Goal: Information Seeking & Learning: Check status

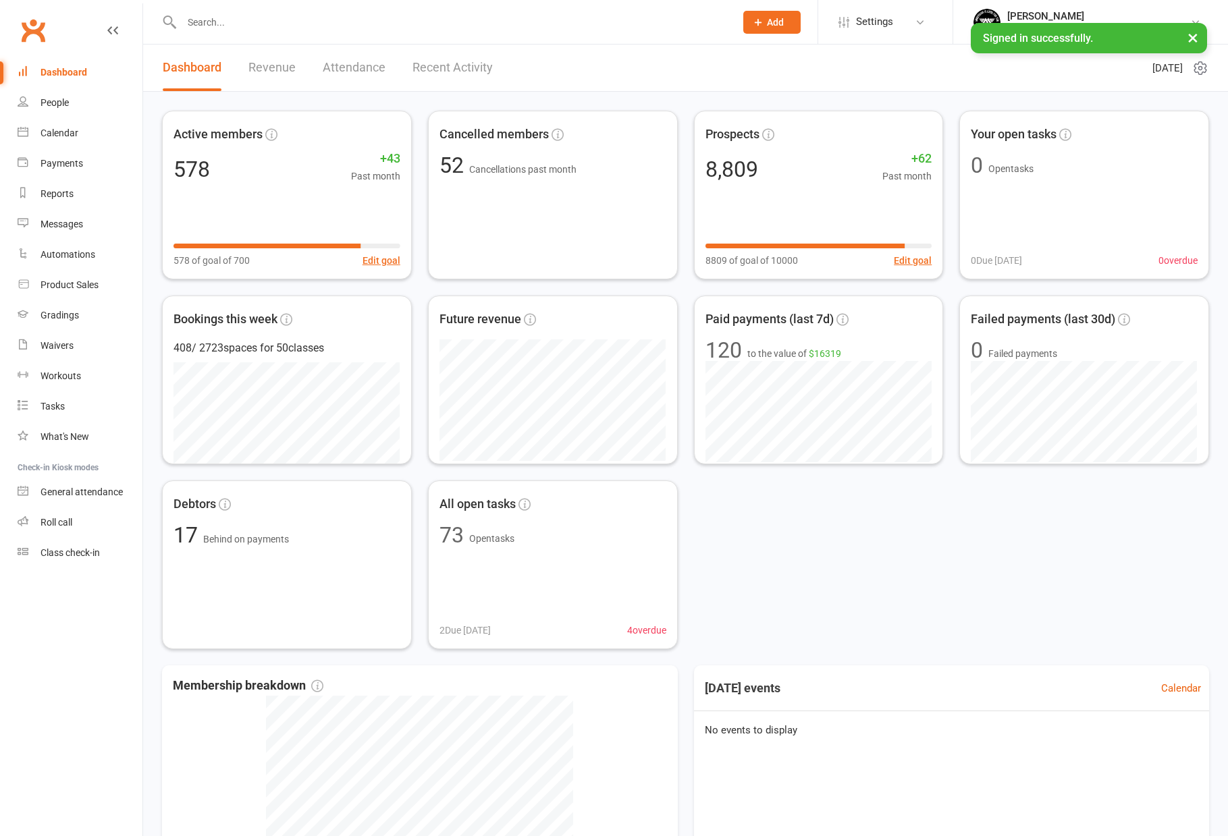
click at [340, 29] on input "text" at bounding box center [452, 22] width 548 height 19
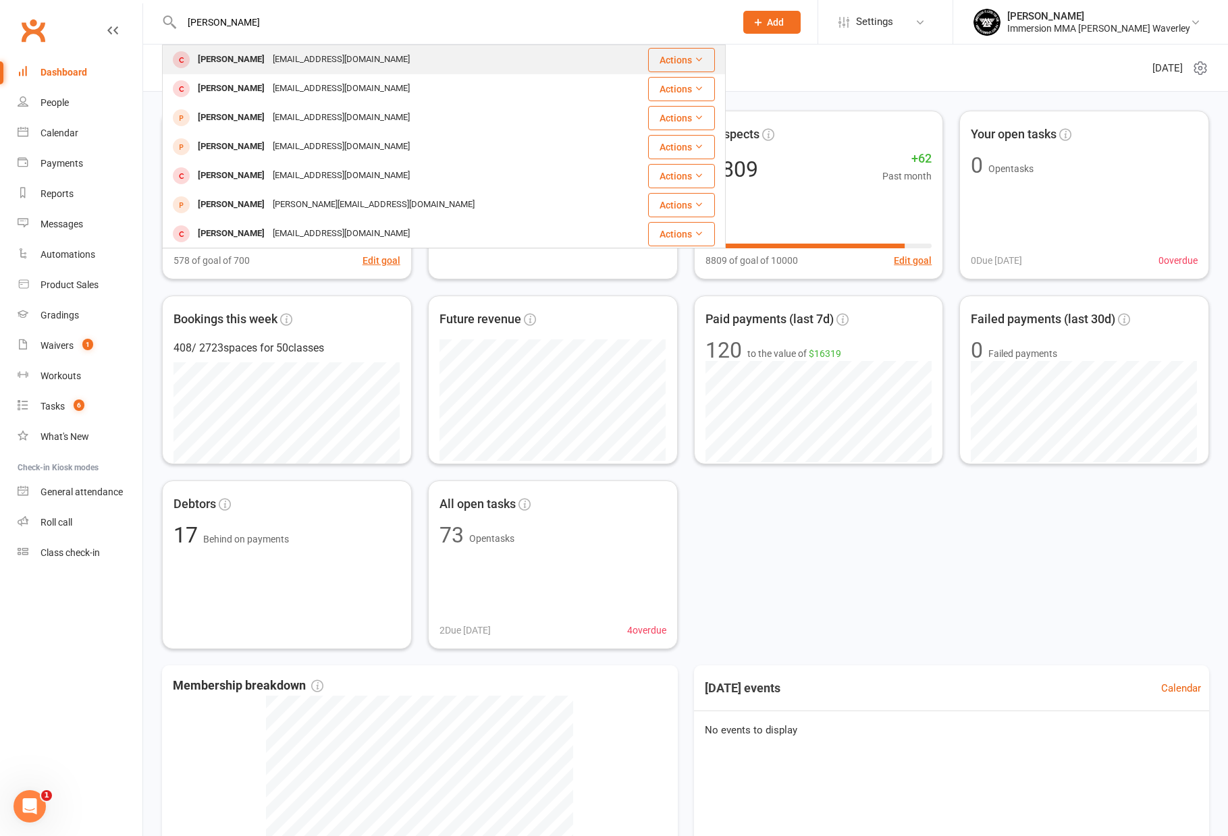
type input "emerson li"
click at [334, 61] on div "[EMAIL_ADDRESS][DOMAIN_NAME]" at bounding box center [341, 60] width 145 height 20
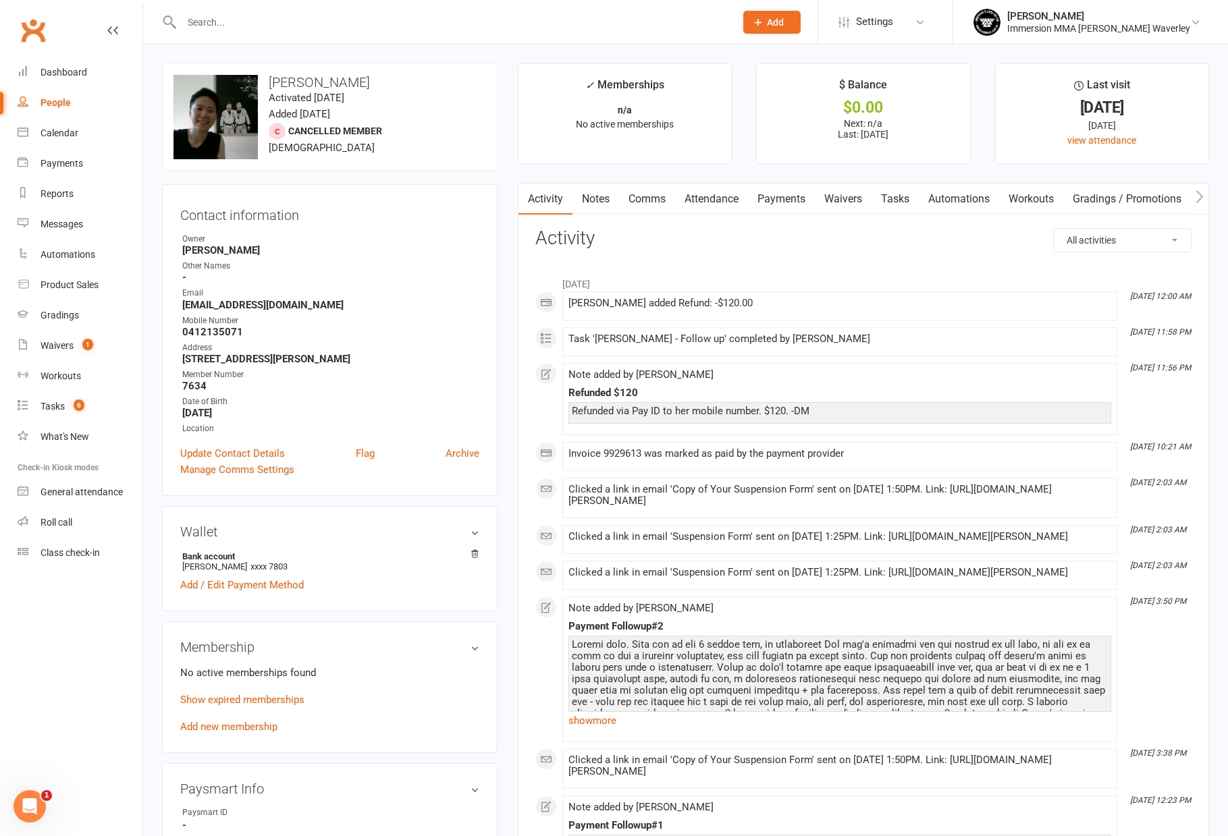
click at [793, 204] on link "Payments" at bounding box center [781, 199] width 67 height 31
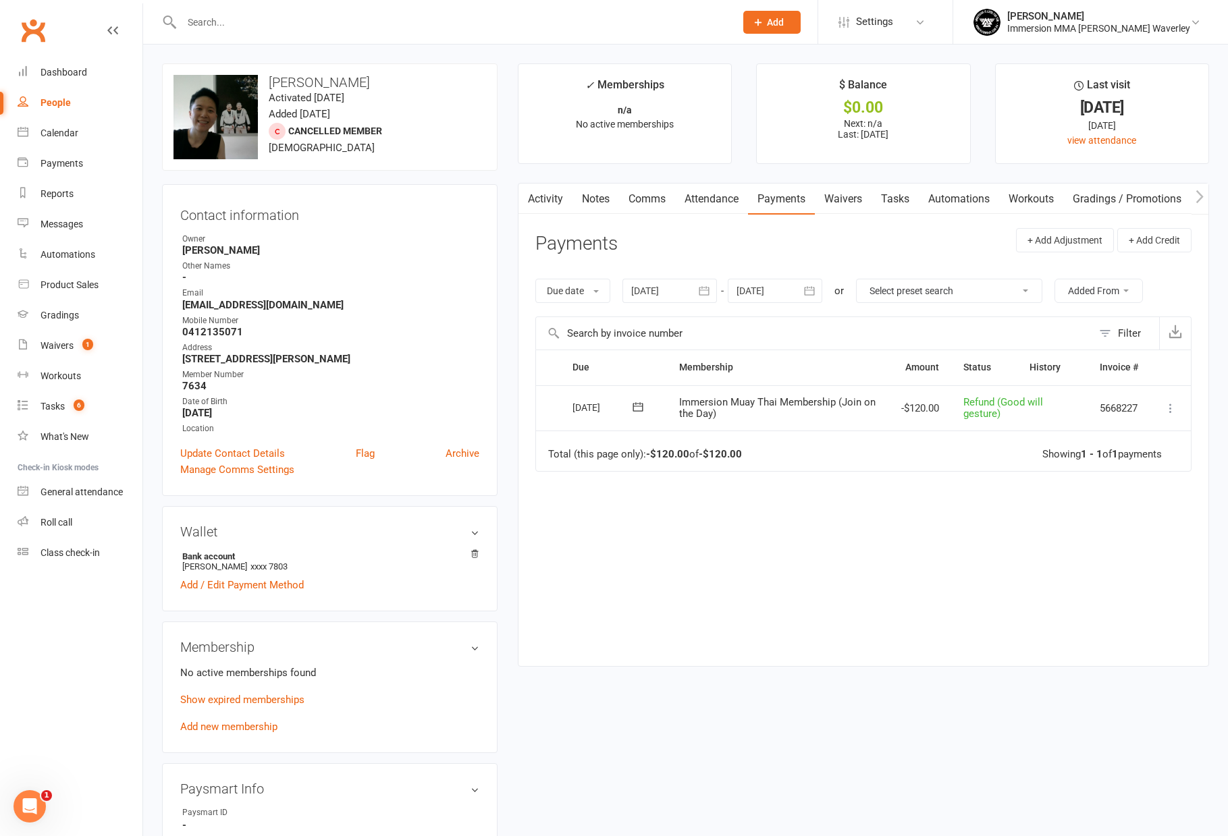
click at [854, 197] on link "Waivers" at bounding box center [843, 199] width 57 height 31
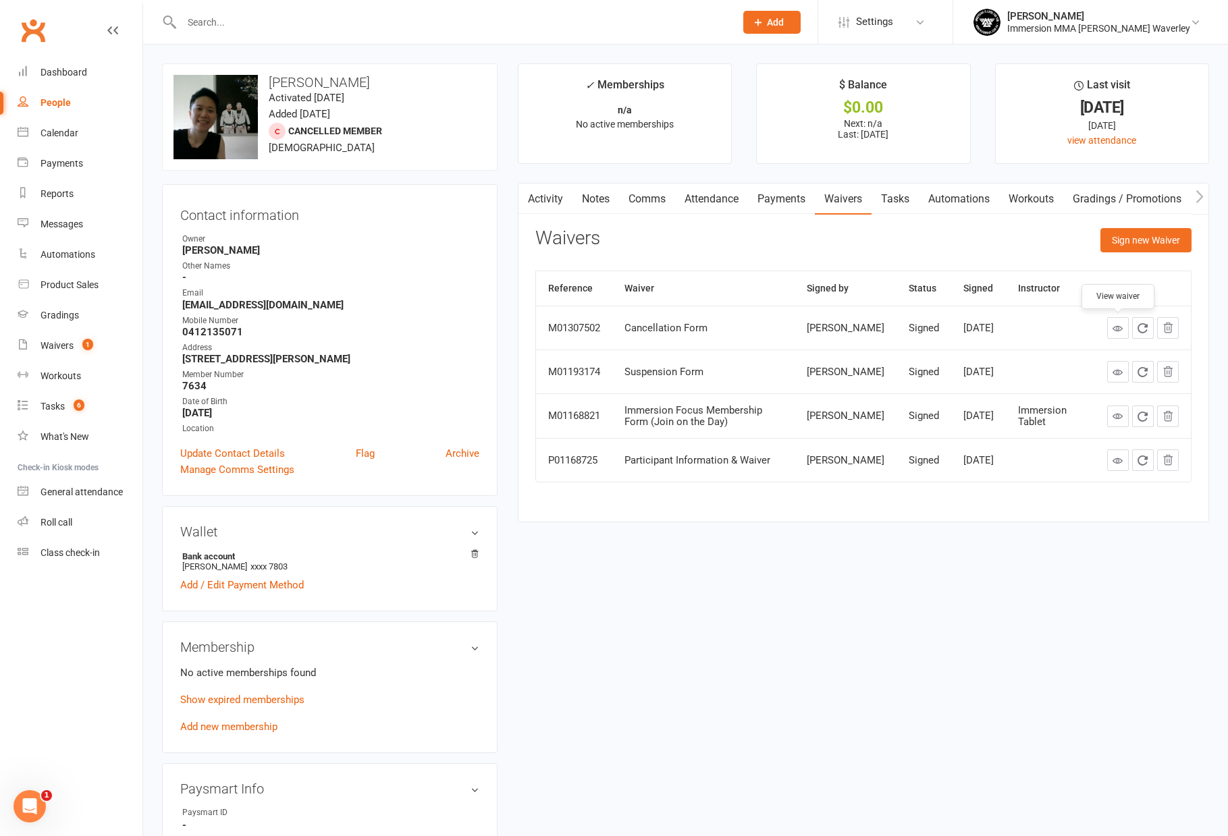
click at [1111, 329] on link at bounding box center [1118, 328] width 22 height 22
click at [600, 209] on link "Notes" at bounding box center [595, 199] width 47 height 31
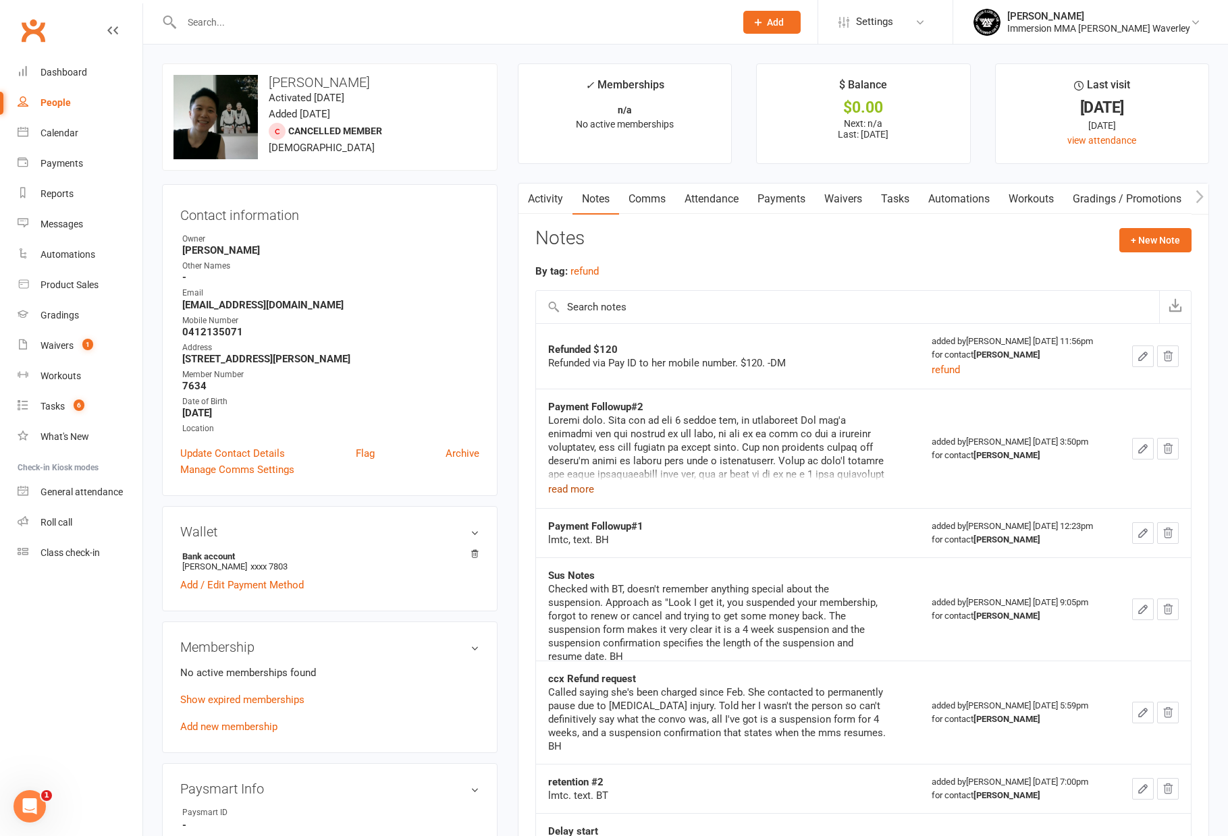
click at [570, 490] on button "read more" at bounding box center [571, 489] width 46 height 16
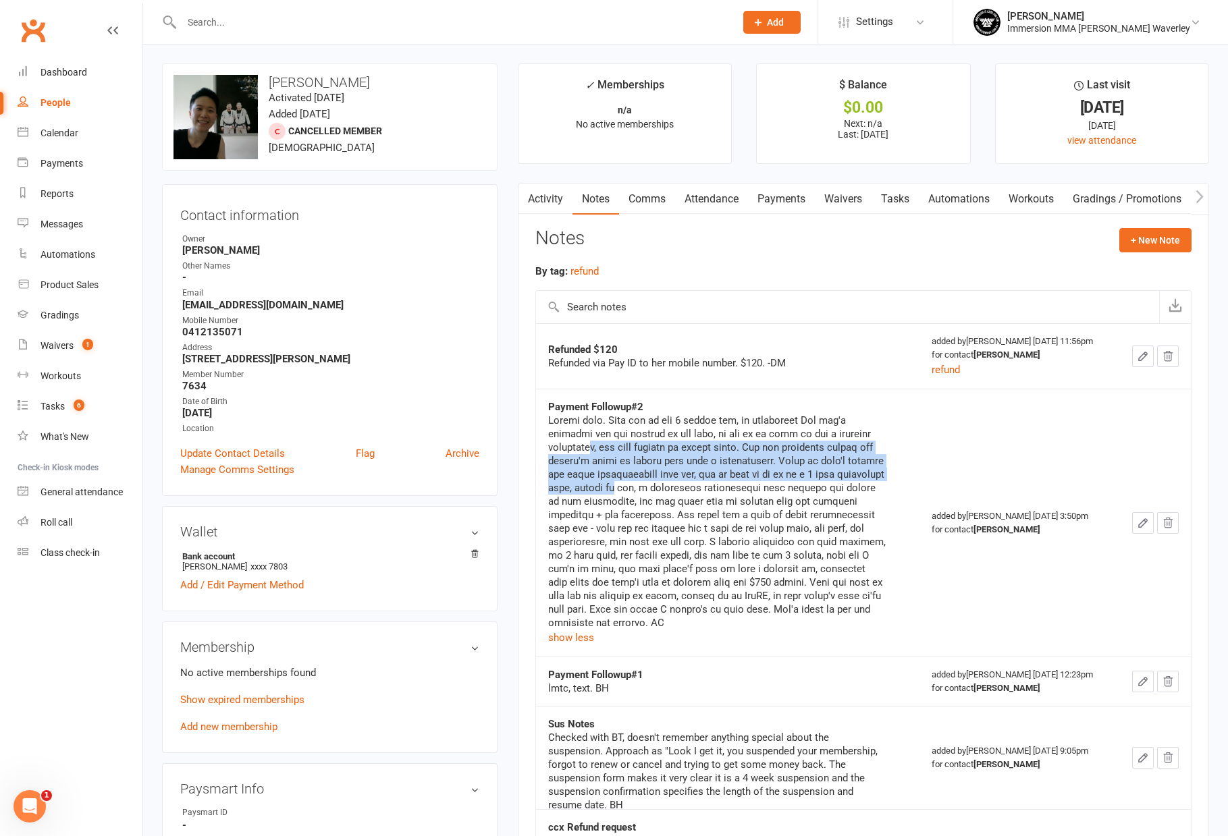
drag, startPoint x: 596, startPoint y: 446, endPoint x: 674, endPoint y: 491, distance: 89.5
click at [674, 491] on div at bounding box center [716, 522] width 337 height 216
click at [676, 492] on div at bounding box center [716, 522] width 337 height 216
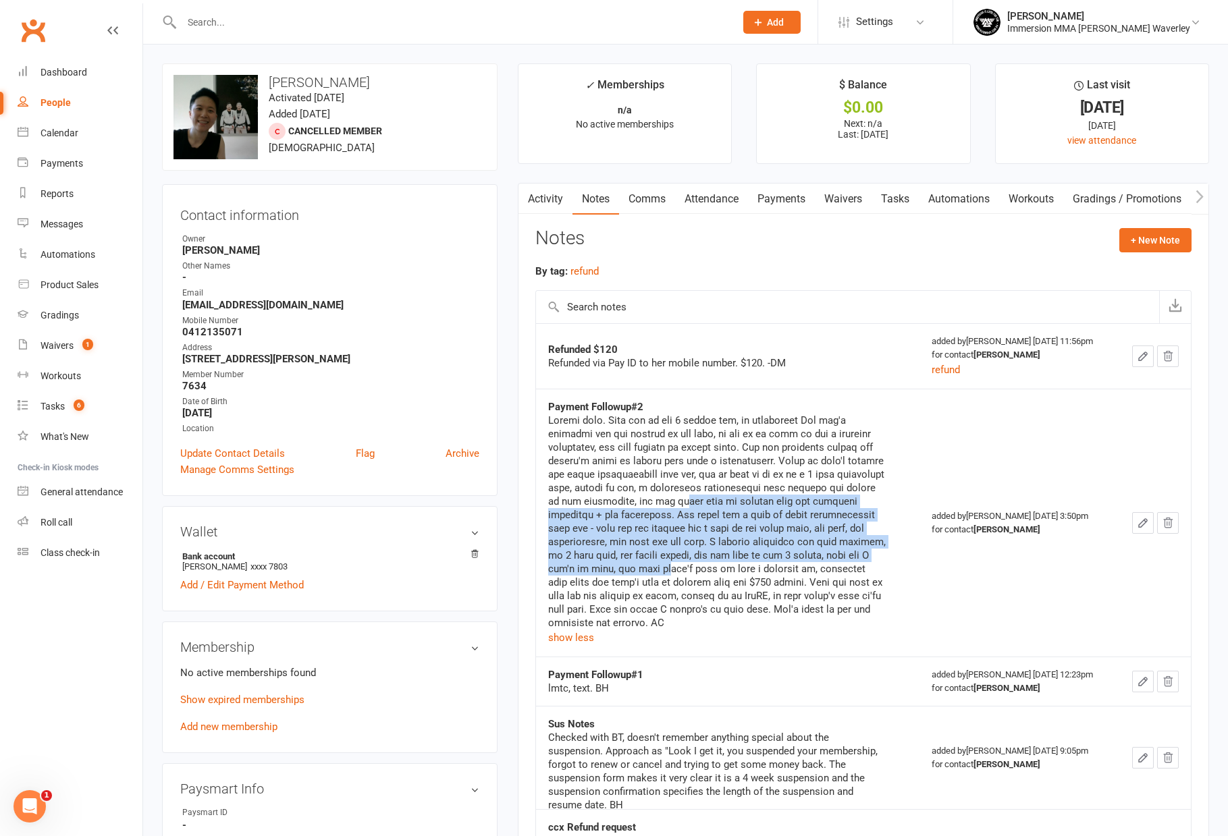
drag, startPoint x: 738, startPoint y: 570, endPoint x: 710, endPoint y: 493, distance: 81.1
click at [711, 495] on div at bounding box center [716, 522] width 337 height 216
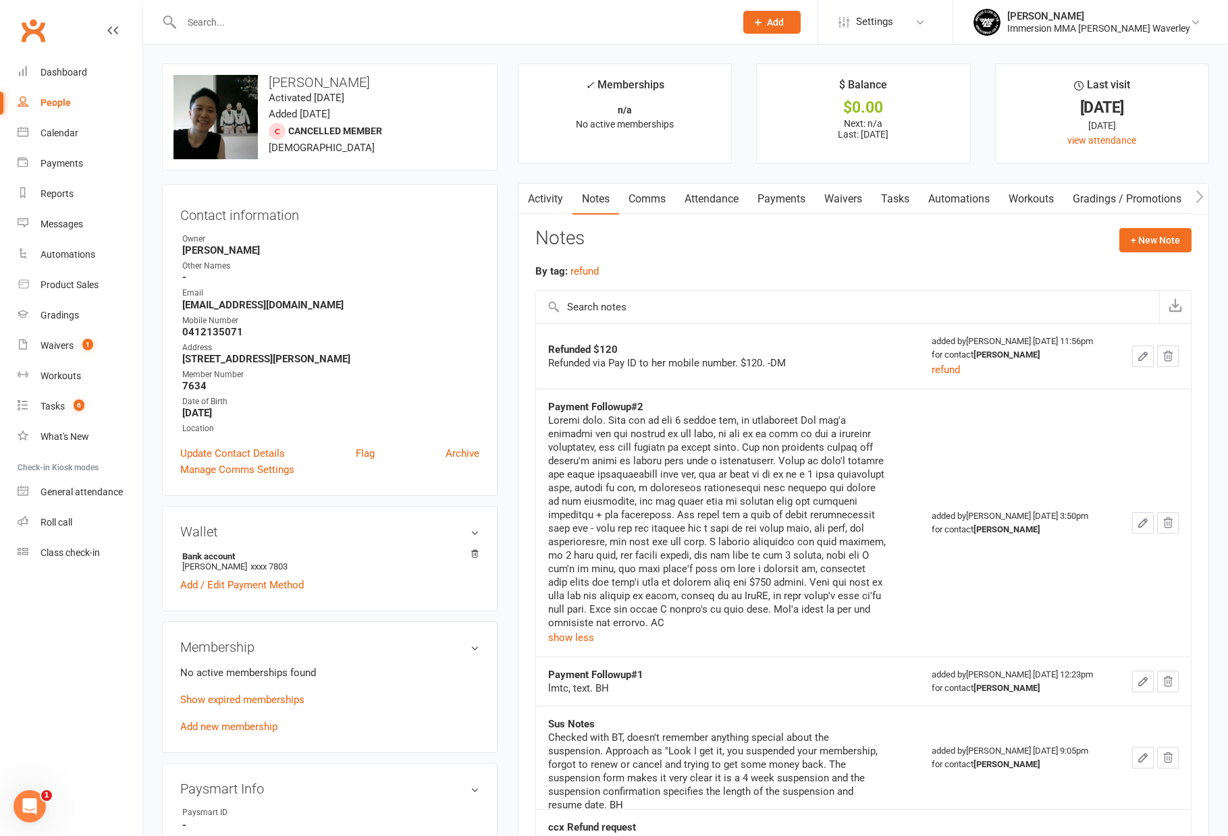
click at [709, 492] on div at bounding box center [716, 522] width 337 height 216
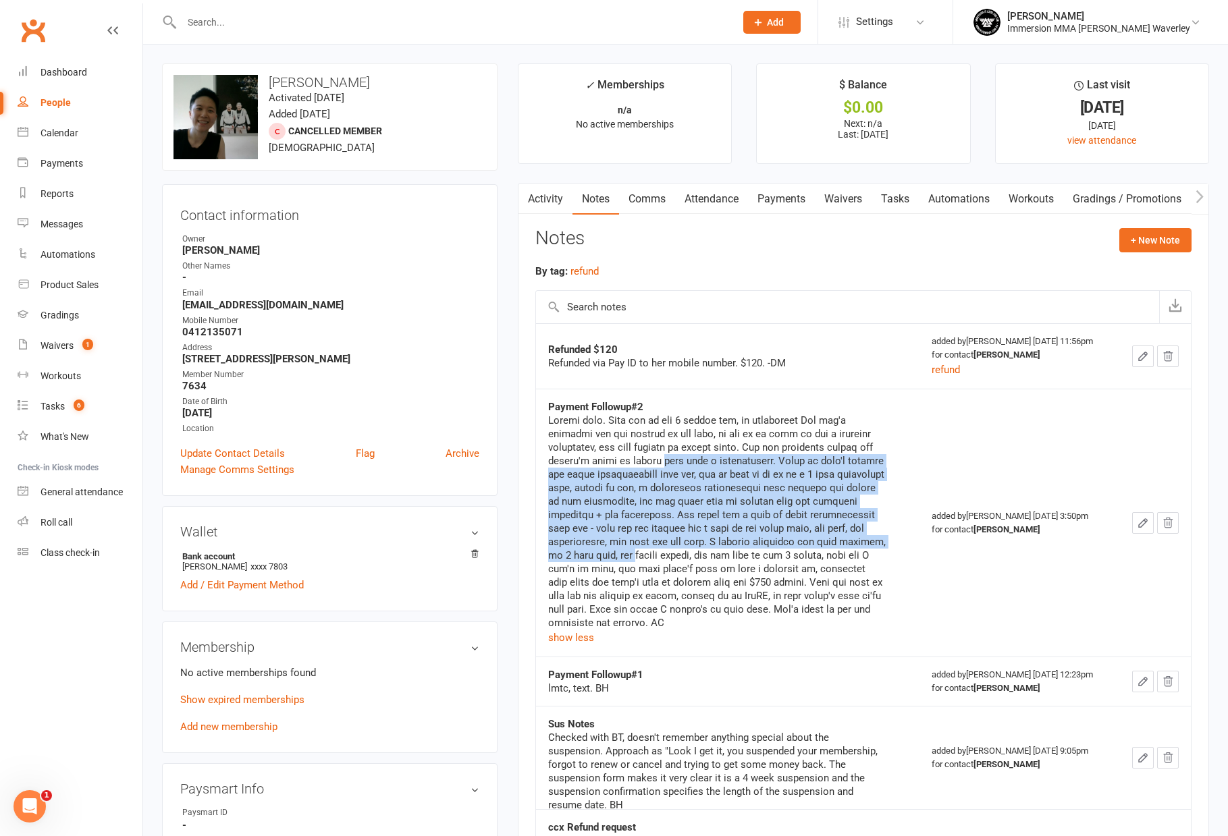
drag, startPoint x: 658, startPoint y: 493, endPoint x: 725, endPoint y: 564, distance: 97.9
click at [703, 552] on div at bounding box center [716, 522] width 337 height 216
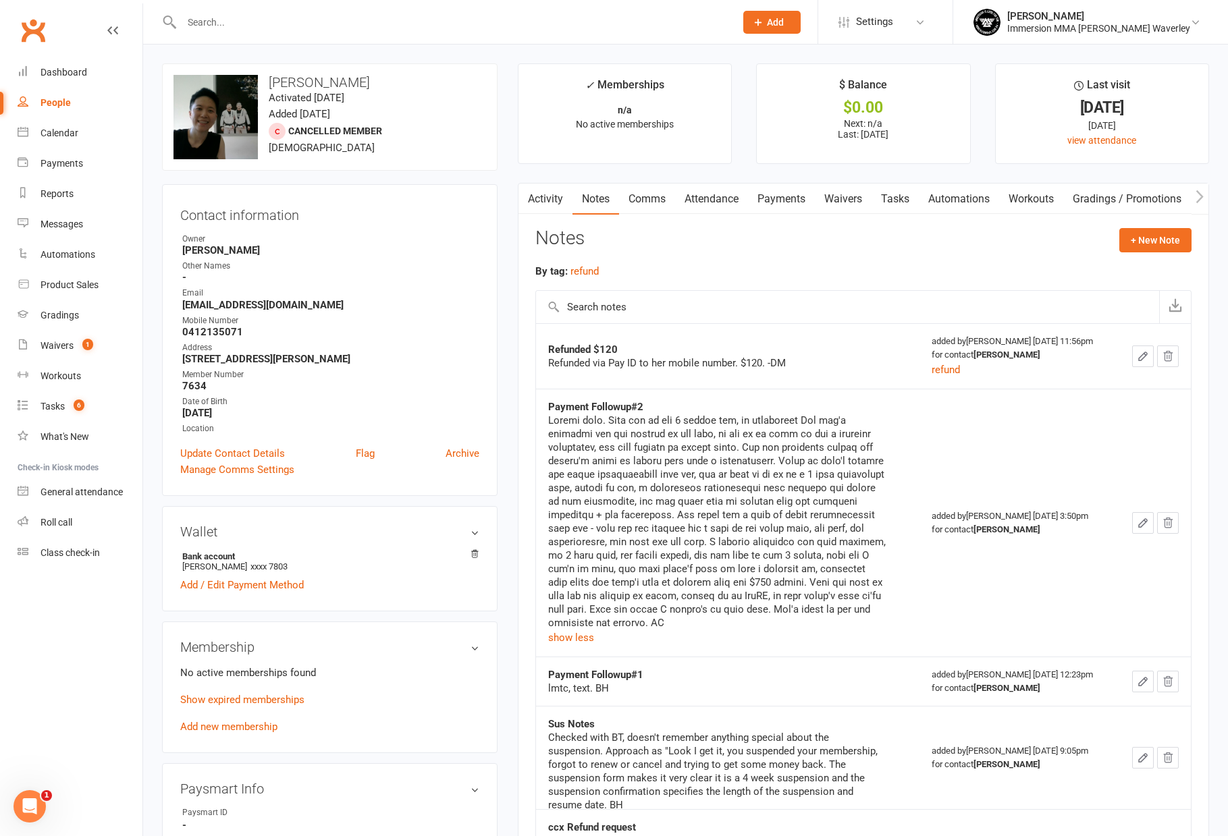
click at [726, 564] on div at bounding box center [716, 522] width 337 height 216
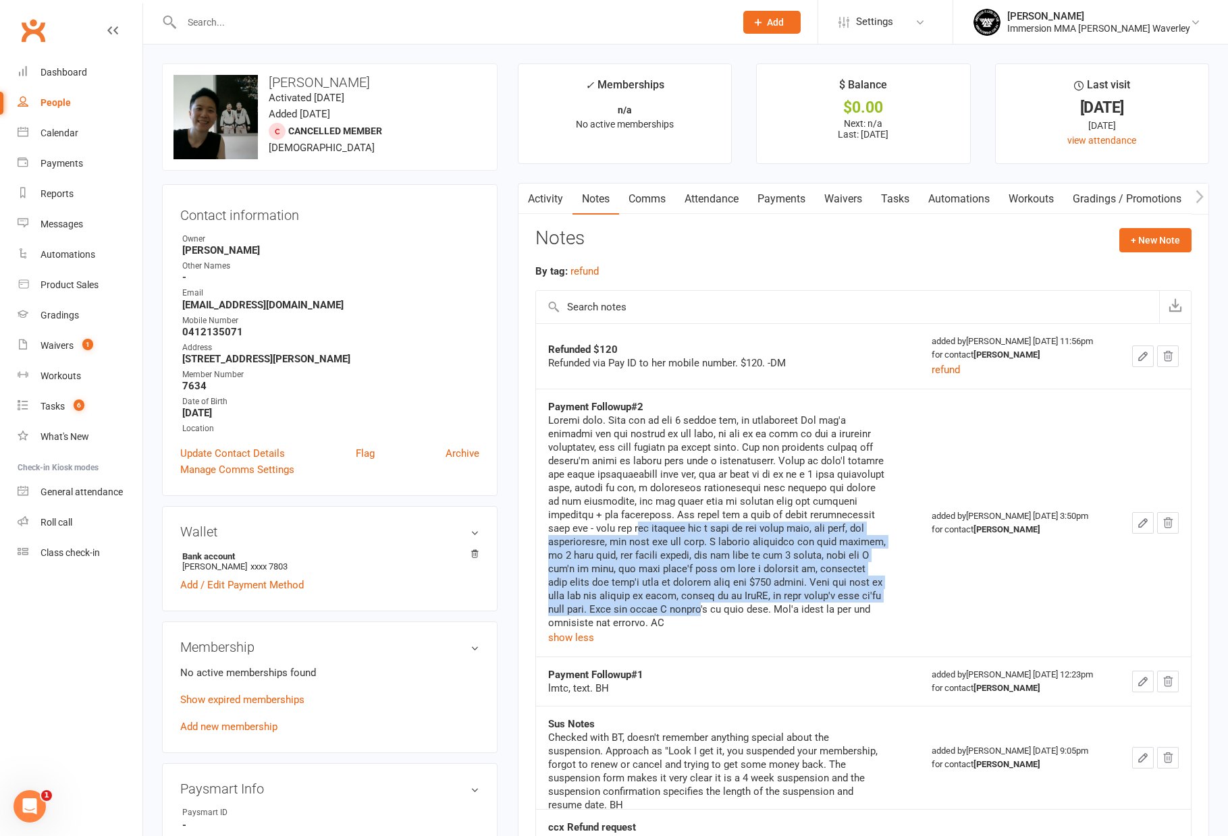
drag, startPoint x: 767, startPoint y: 597, endPoint x: 701, endPoint y: 527, distance: 96.0
click at [705, 533] on div at bounding box center [716, 522] width 337 height 216
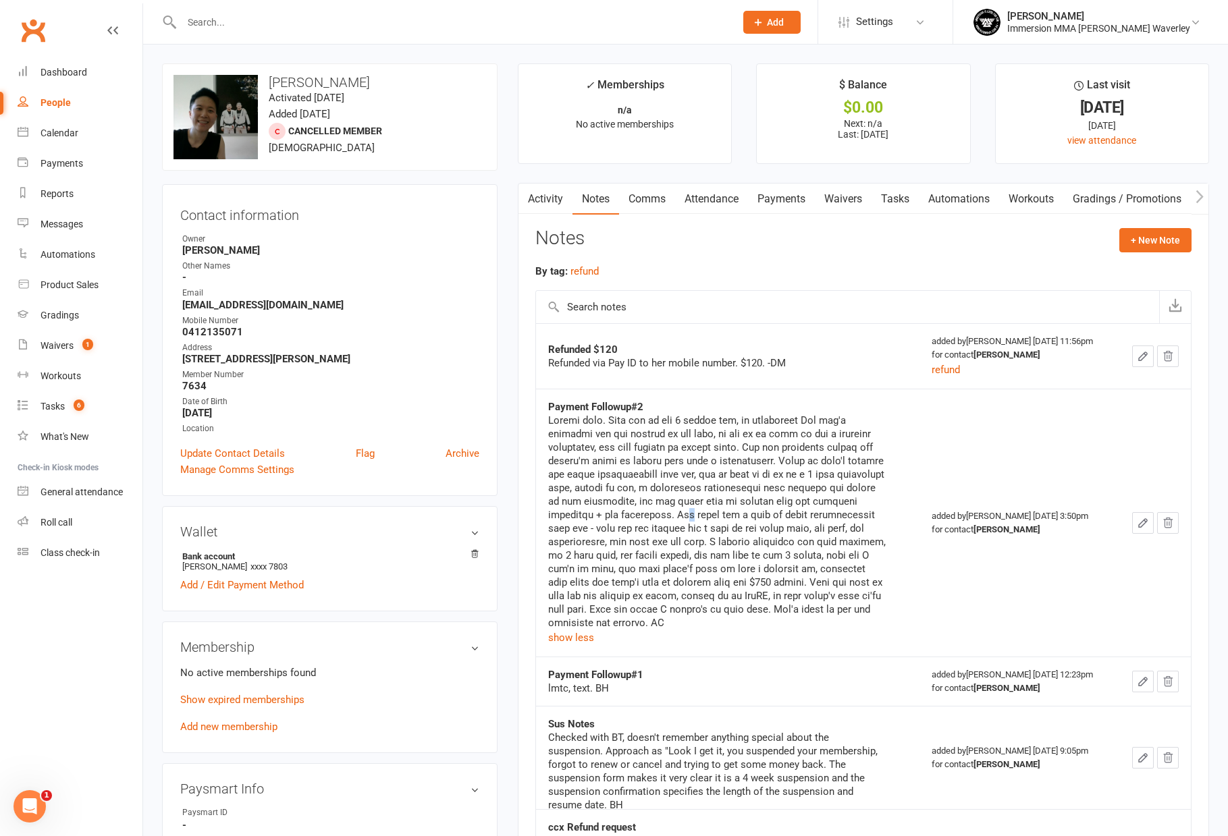
drag, startPoint x: 696, startPoint y: 515, endPoint x: 684, endPoint y: 507, distance: 14.0
click at [695, 514] on div at bounding box center [716, 522] width 337 height 216
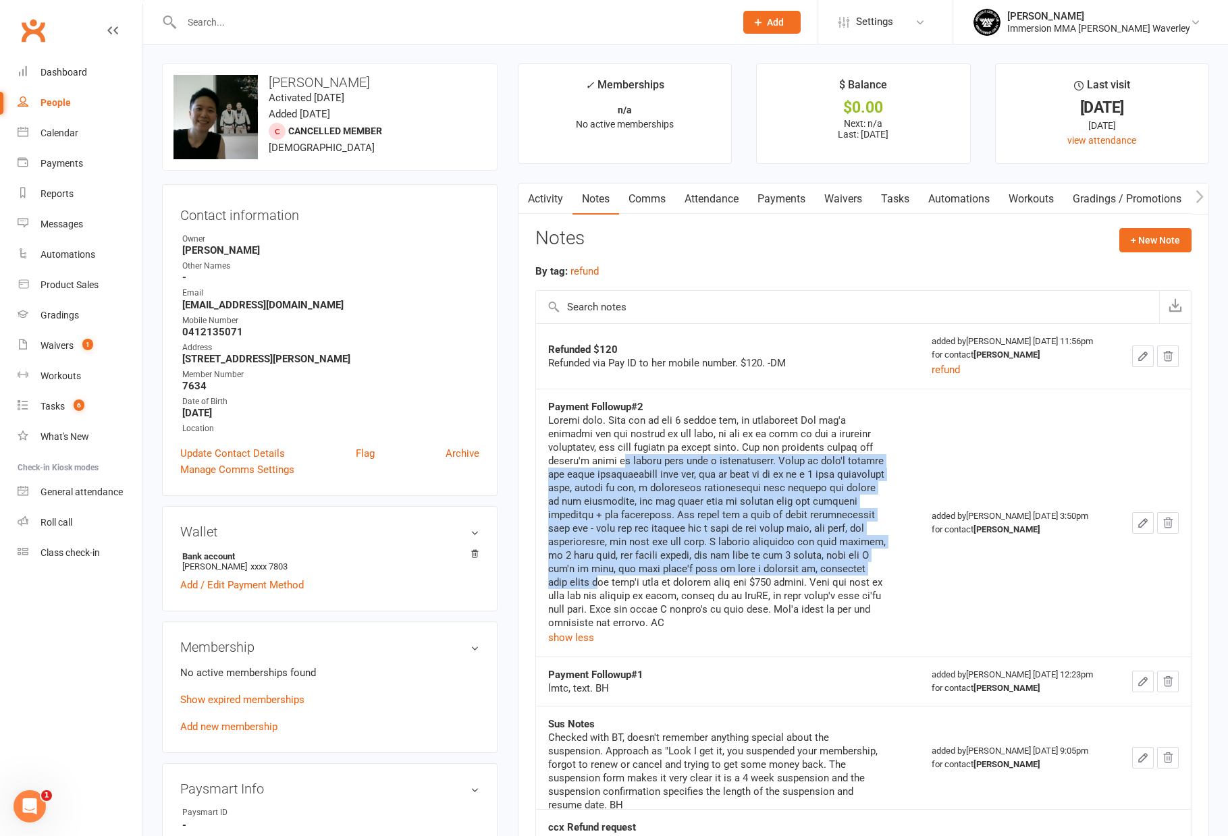
drag, startPoint x: 614, startPoint y: 459, endPoint x: 678, endPoint y: 595, distance: 150.3
click at [660, 584] on div at bounding box center [716, 522] width 337 height 216
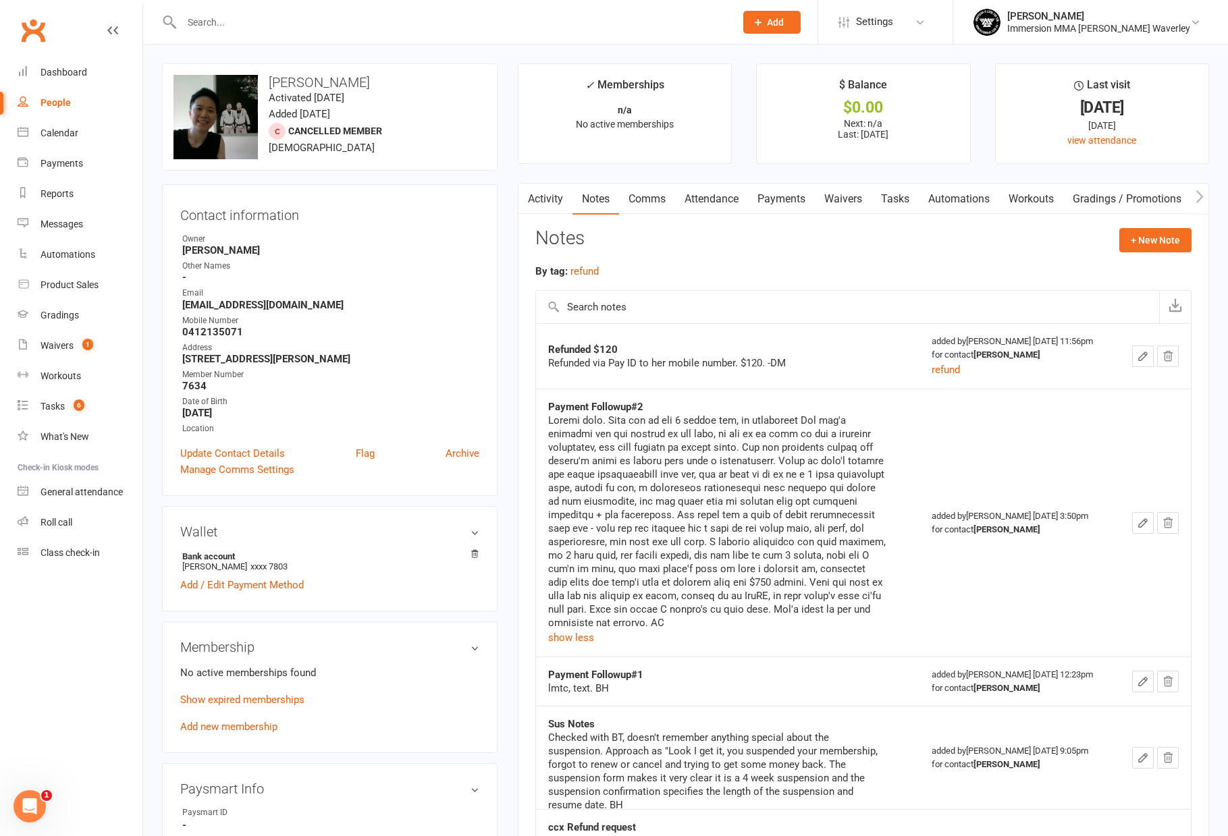
click at [693, 601] on div at bounding box center [716, 522] width 337 height 216
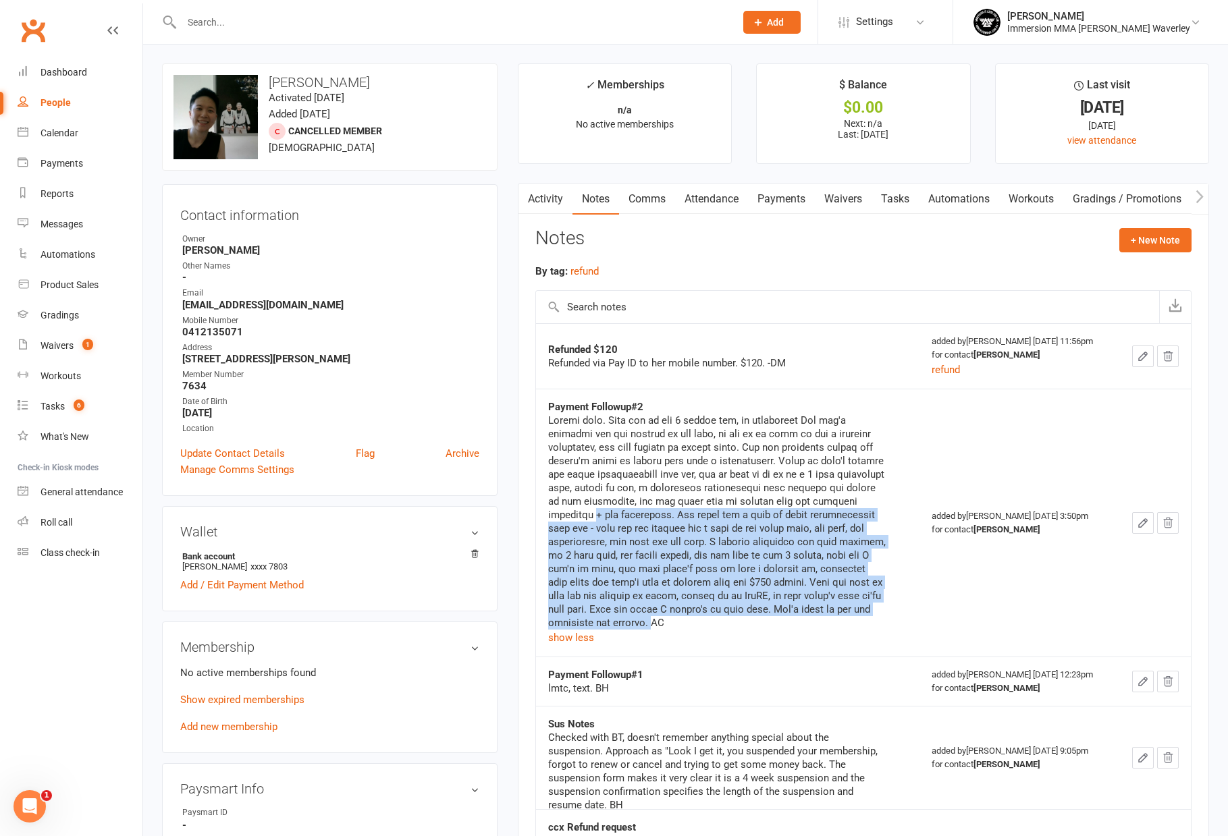
drag, startPoint x: 727, startPoint y: 618, endPoint x: 596, endPoint y: 508, distance: 170.6
click at [597, 508] on div at bounding box center [716, 522] width 337 height 216
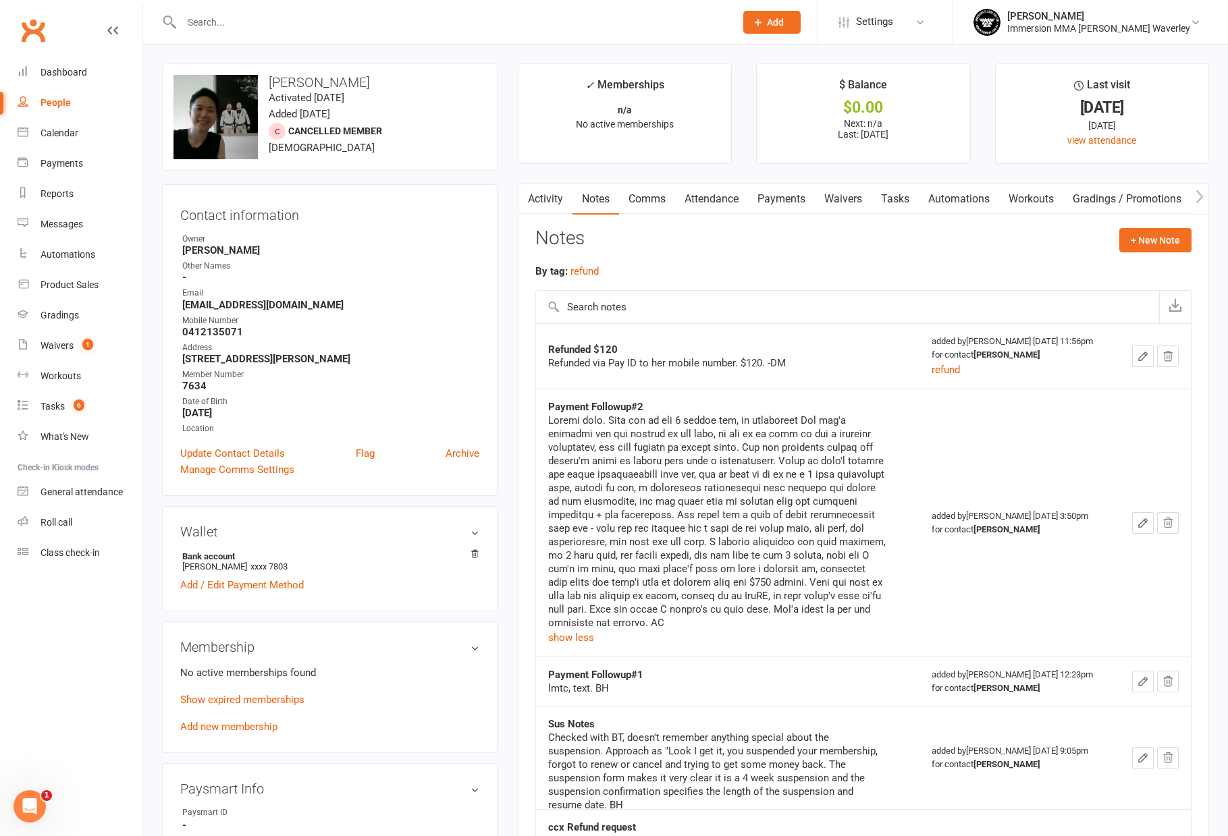
click at [596, 508] on div at bounding box center [716, 522] width 337 height 216
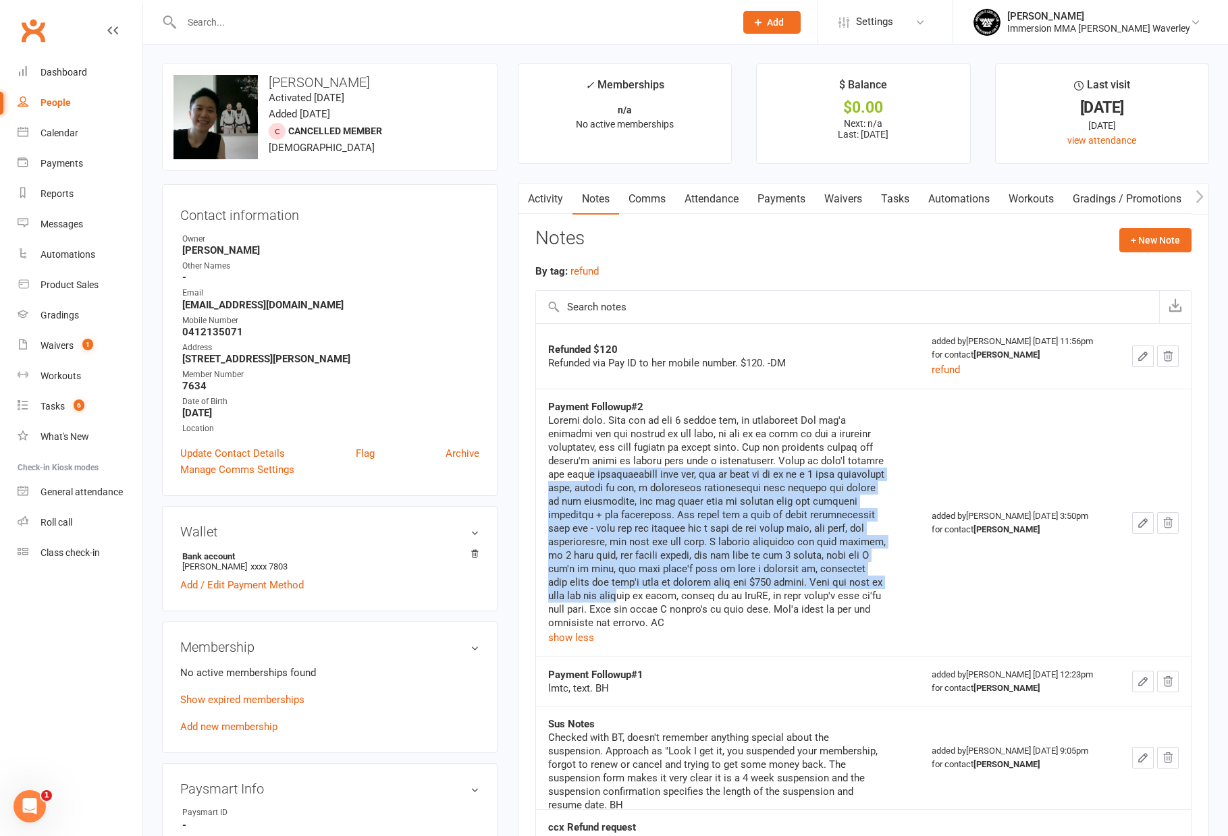
drag, startPoint x: 584, startPoint y: 471, endPoint x: 719, endPoint y: 607, distance: 191.4
click at [708, 604] on div at bounding box center [716, 522] width 337 height 216
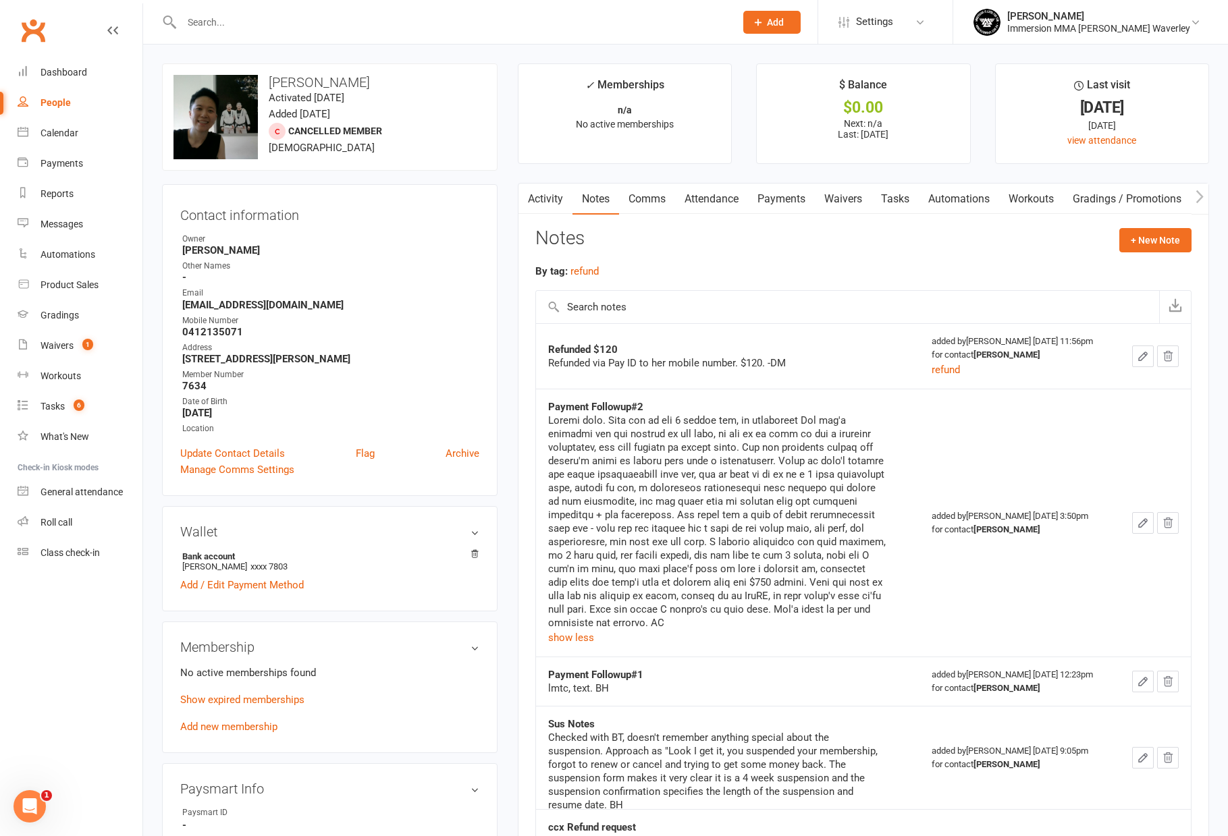
click at [724, 608] on div at bounding box center [716, 522] width 337 height 216
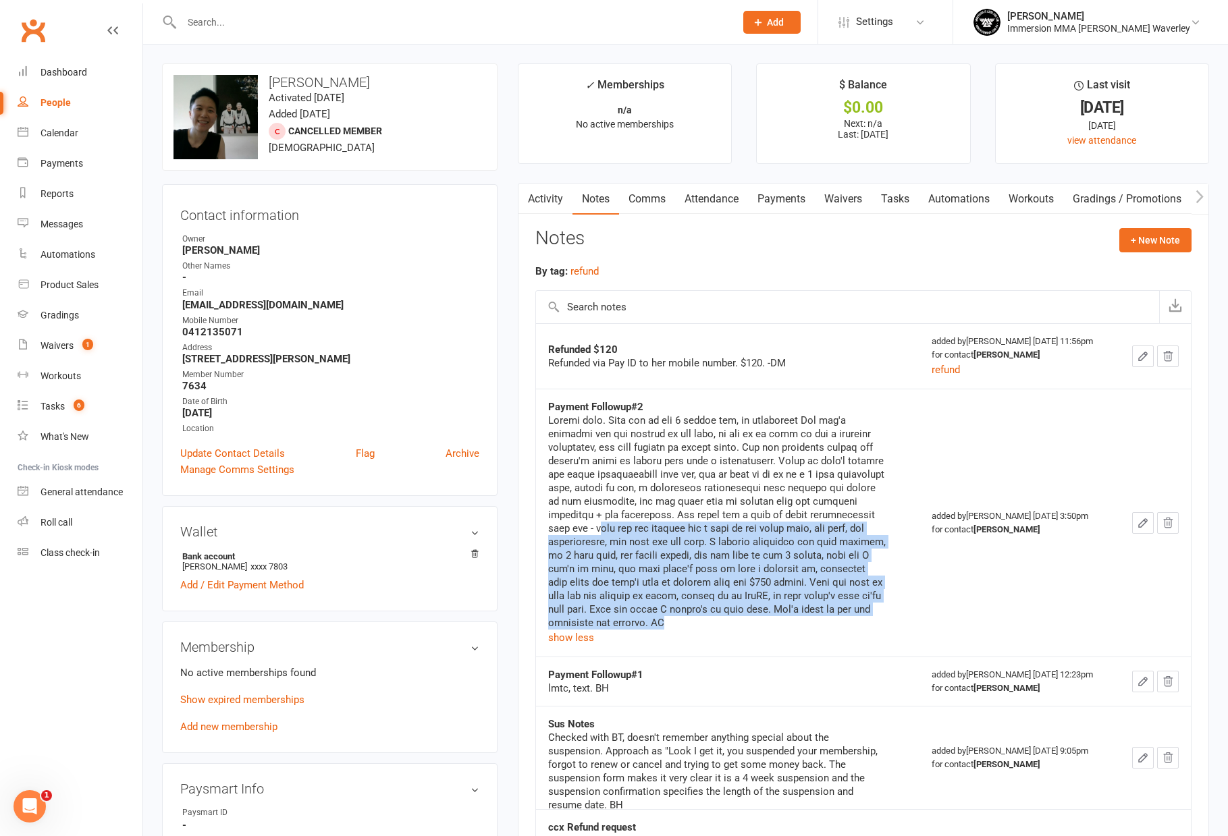
drag, startPoint x: 757, startPoint y: 619, endPoint x: 668, endPoint y: 528, distance: 127.0
click at [668, 528] on div at bounding box center [716, 522] width 337 height 216
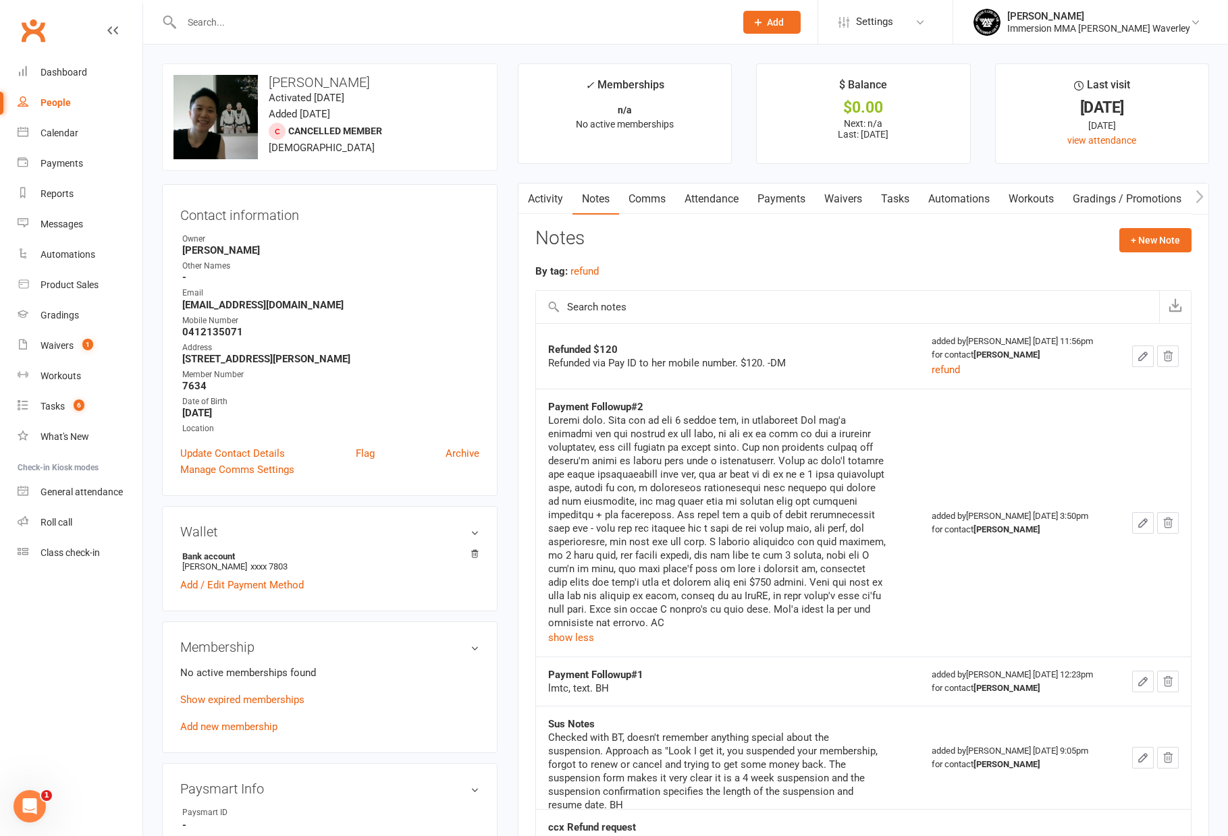
click at [663, 523] on div at bounding box center [716, 522] width 337 height 216
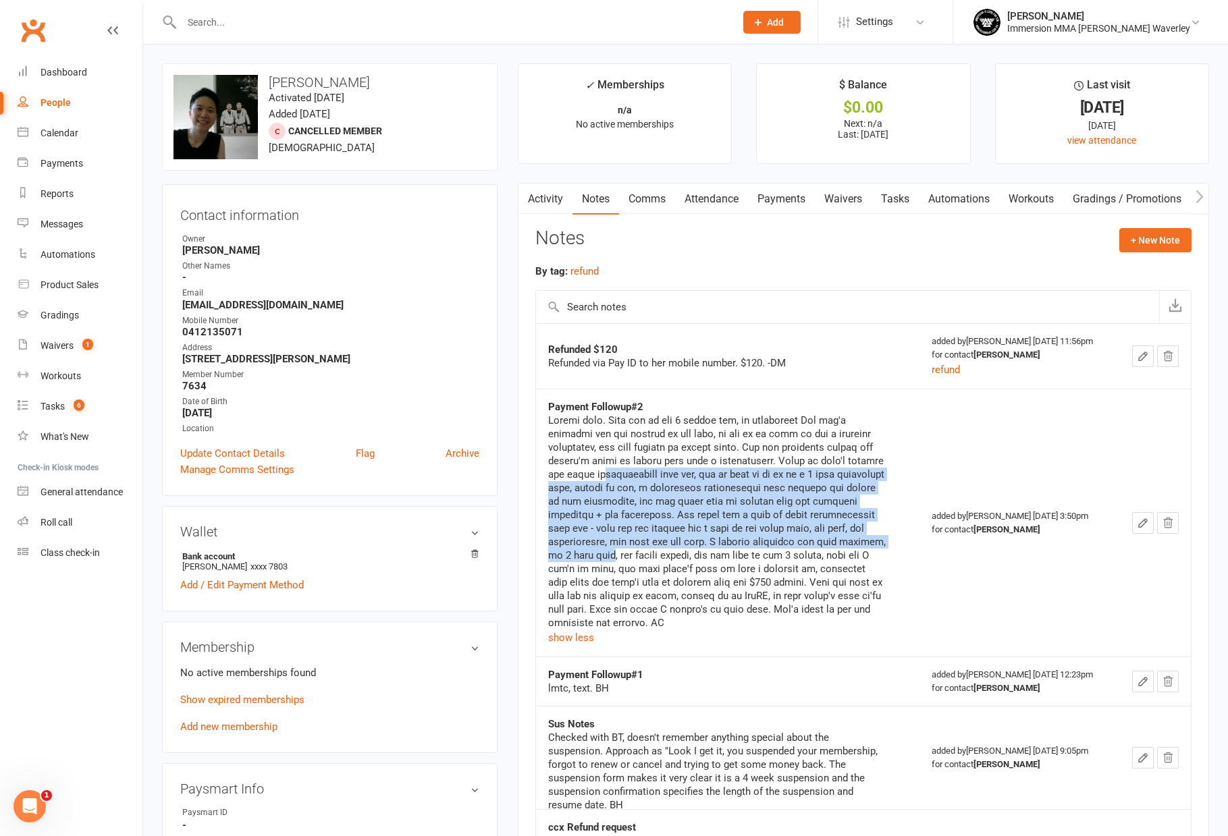
drag, startPoint x: 601, startPoint y: 479, endPoint x: 686, endPoint y: 562, distance: 118.9
click at [680, 560] on div at bounding box center [716, 522] width 337 height 216
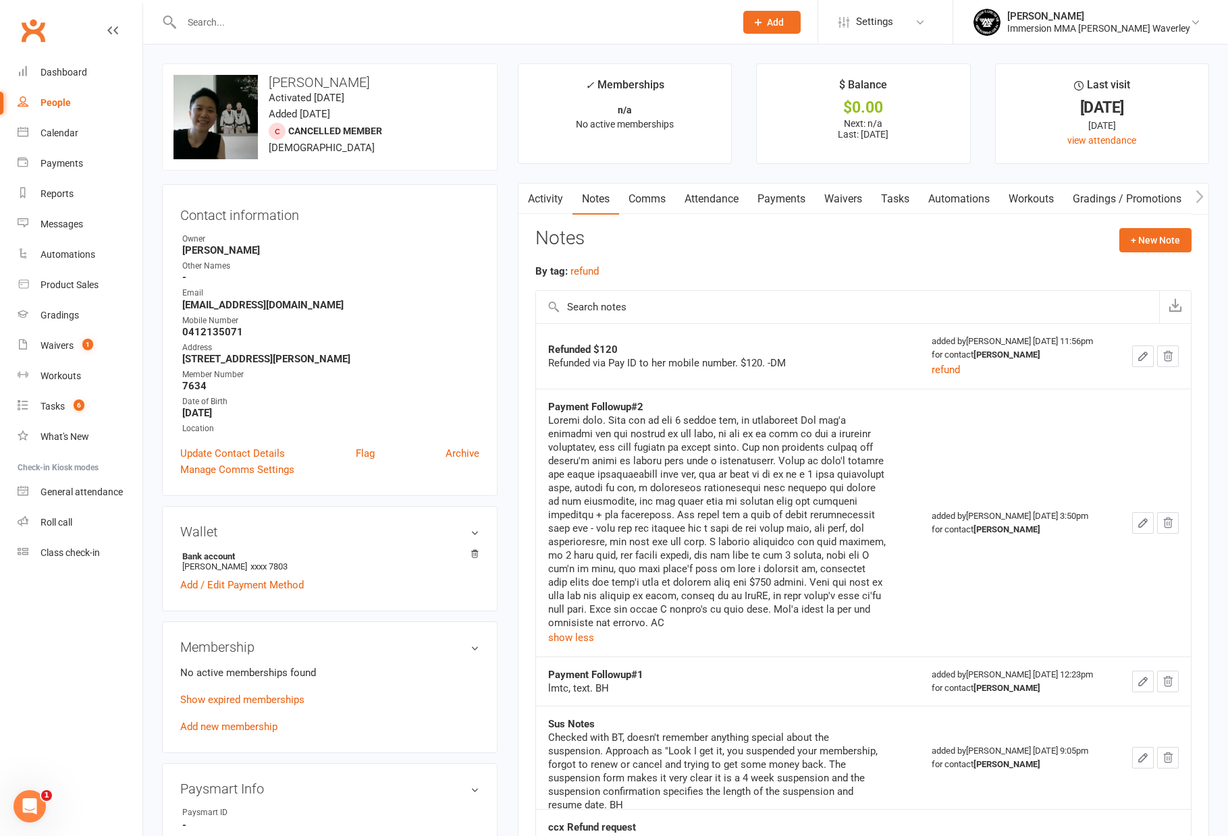
click at [686, 562] on div at bounding box center [716, 522] width 337 height 216
drag, startPoint x: 749, startPoint y: 603, endPoint x: 690, endPoint y: 556, distance: 75.4
click at [705, 570] on div at bounding box center [716, 522] width 337 height 216
click at [688, 556] on div at bounding box center [716, 522] width 337 height 216
drag, startPoint x: 662, startPoint y: 509, endPoint x: 898, endPoint y: 523, distance: 236.7
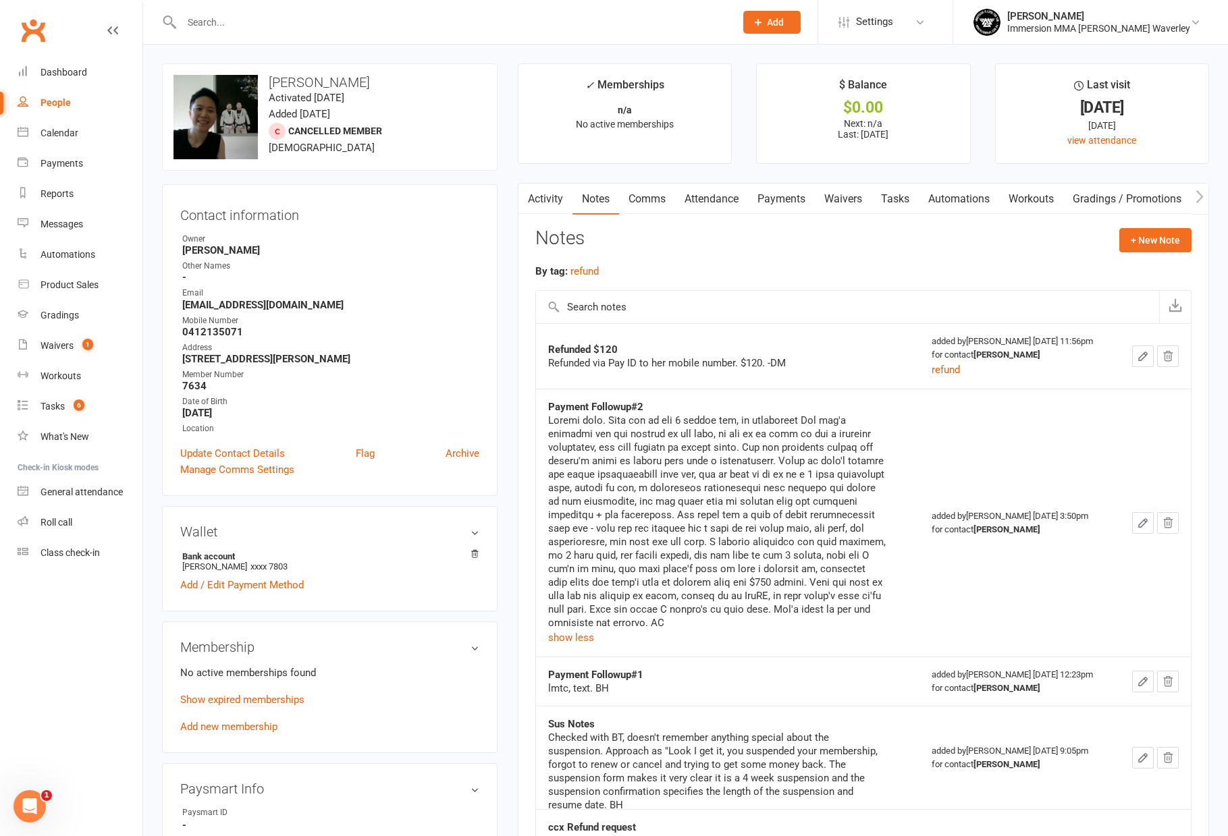
click at [665, 512] on div at bounding box center [716, 522] width 337 height 216
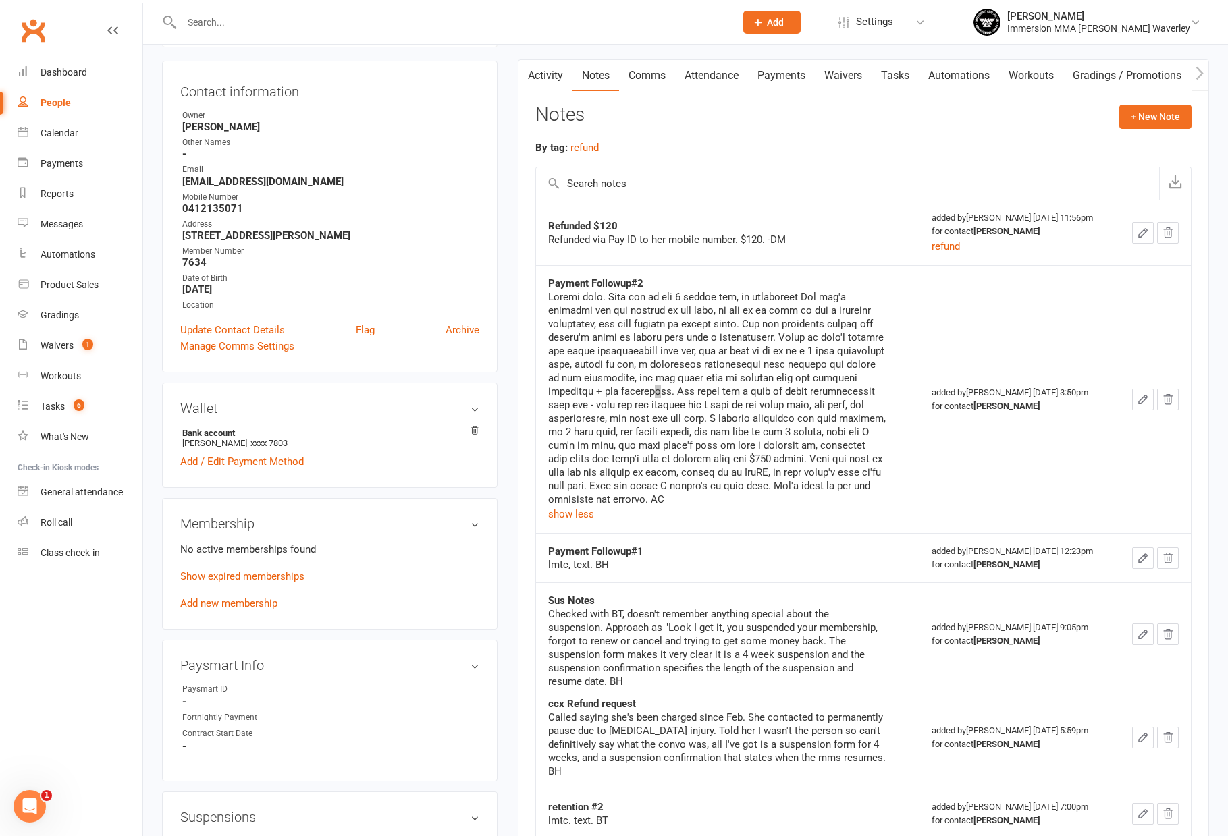
scroll to position [67, 0]
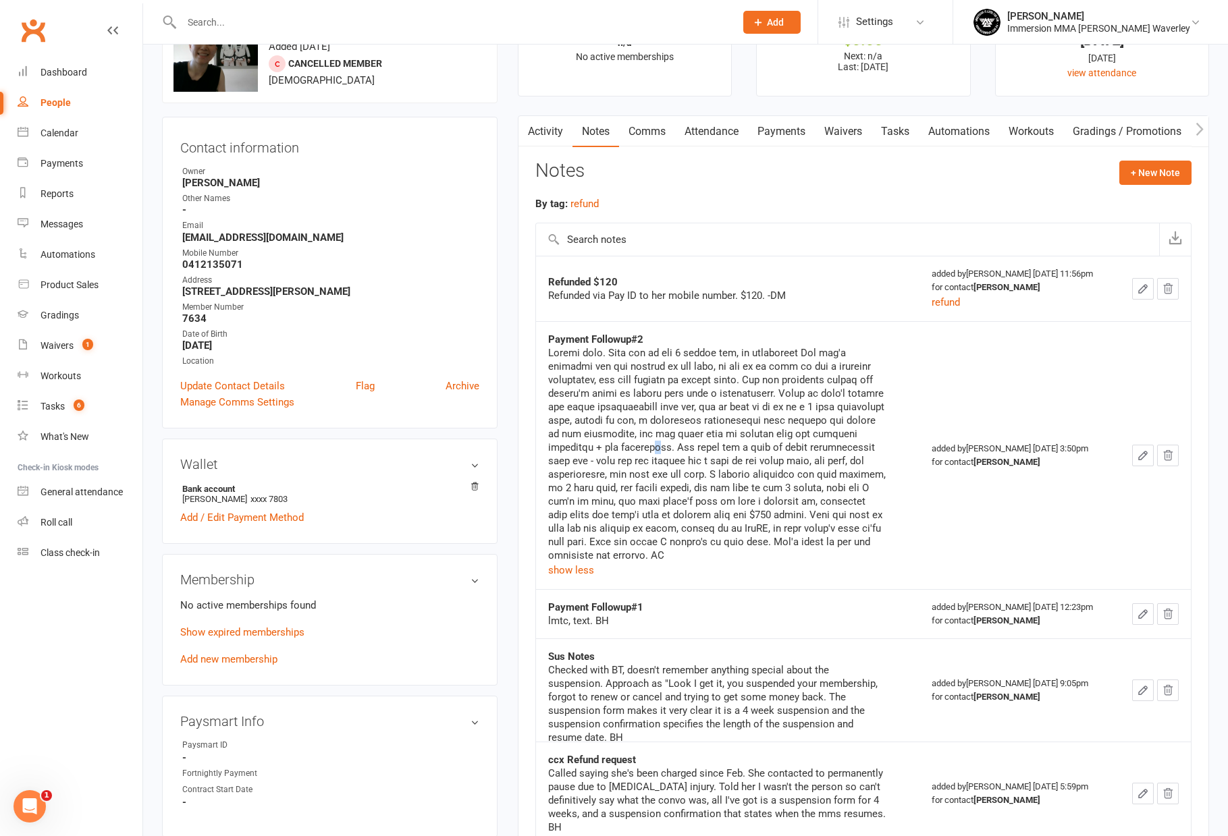
click at [855, 119] on link "Waivers" at bounding box center [843, 131] width 57 height 31
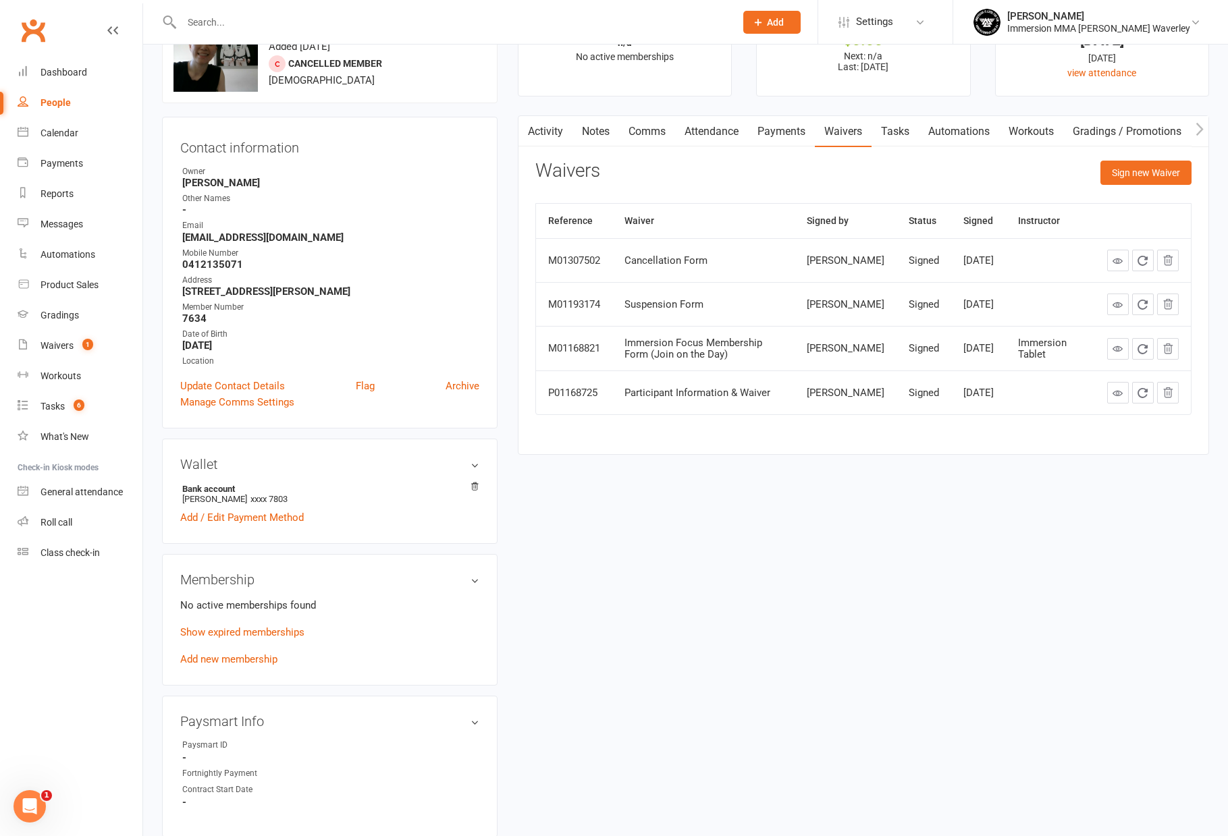
drag, startPoint x: 1025, startPoint y: 310, endPoint x: 970, endPoint y: 307, distance: 55.4
click at [970, 307] on tr "M01193174 Suspension Form Emerson Li Signed Feb 14, 2025" at bounding box center [863, 304] width 655 height 44
click at [997, 307] on td "Feb 14, 2025" at bounding box center [978, 304] width 55 height 44
drag, startPoint x: 1018, startPoint y: 311, endPoint x: 890, endPoint y: 295, distance: 128.6
click at [890, 295] on tr "M01193174 Suspension Form Emerson Li Signed Feb 14, 2025" at bounding box center [863, 304] width 655 height 44
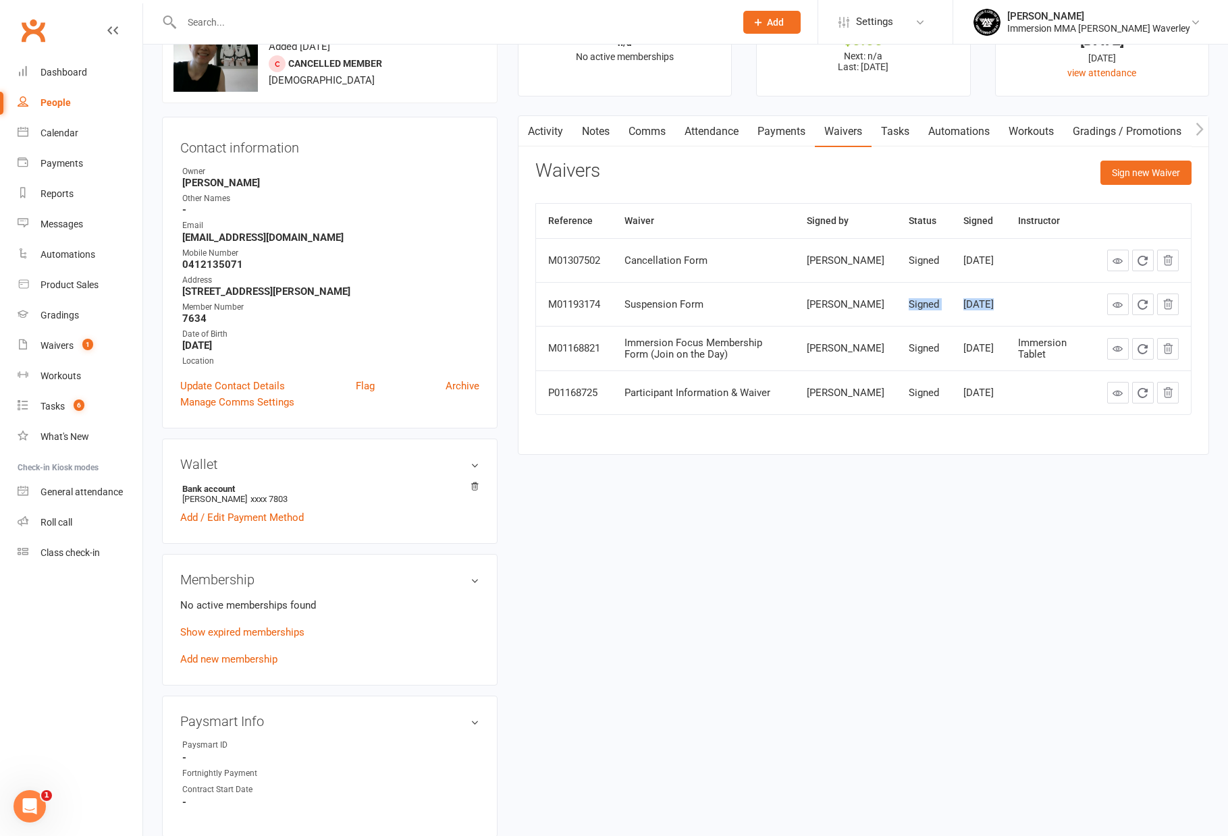
click at [1033, 306] on td at bounding box center [1050, 304] width 89 height 44
click at [1116, 308] on icon at bounding box center [1117, 305] width 10 height 10
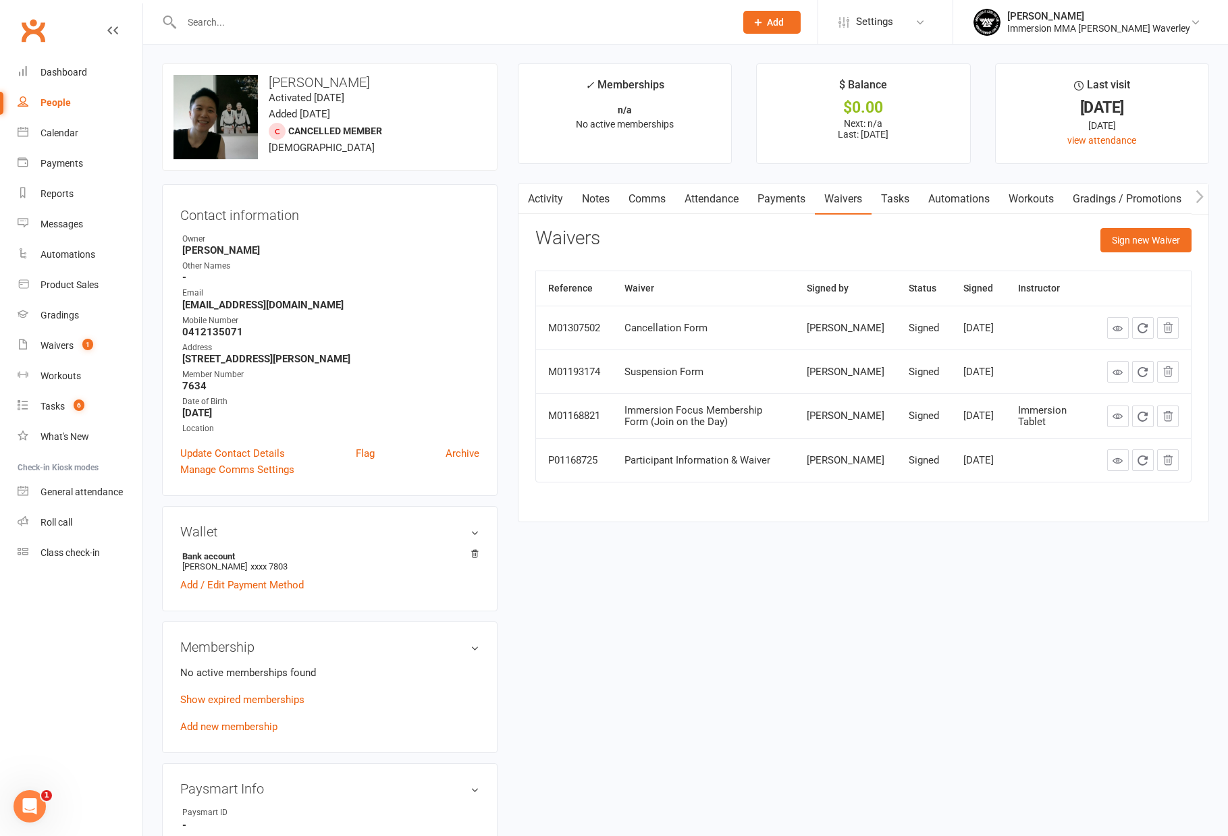
click at [1110, 375] on link at bounding box center [1118, 372] width 22 height 22
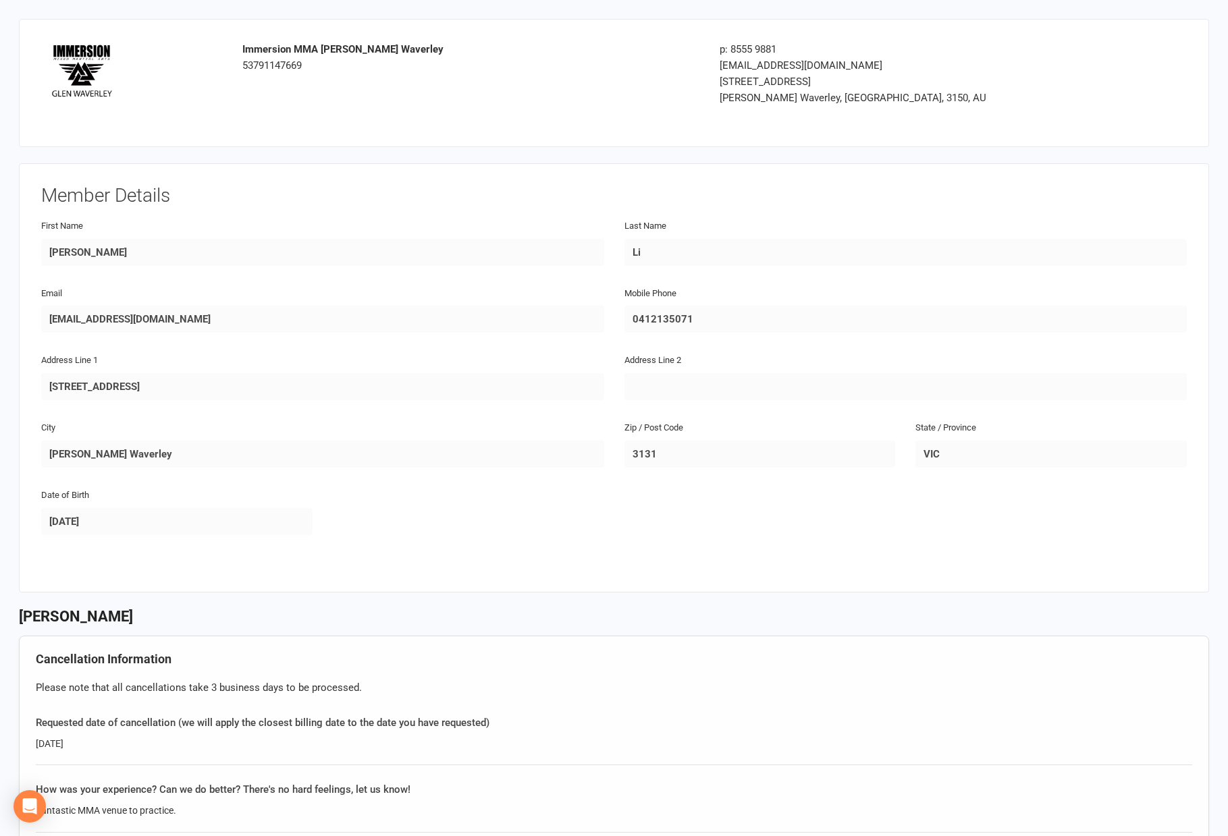
click at [613, 256] on div "First Name Emerson" at bounding box center [322, 250] width 583 height 67
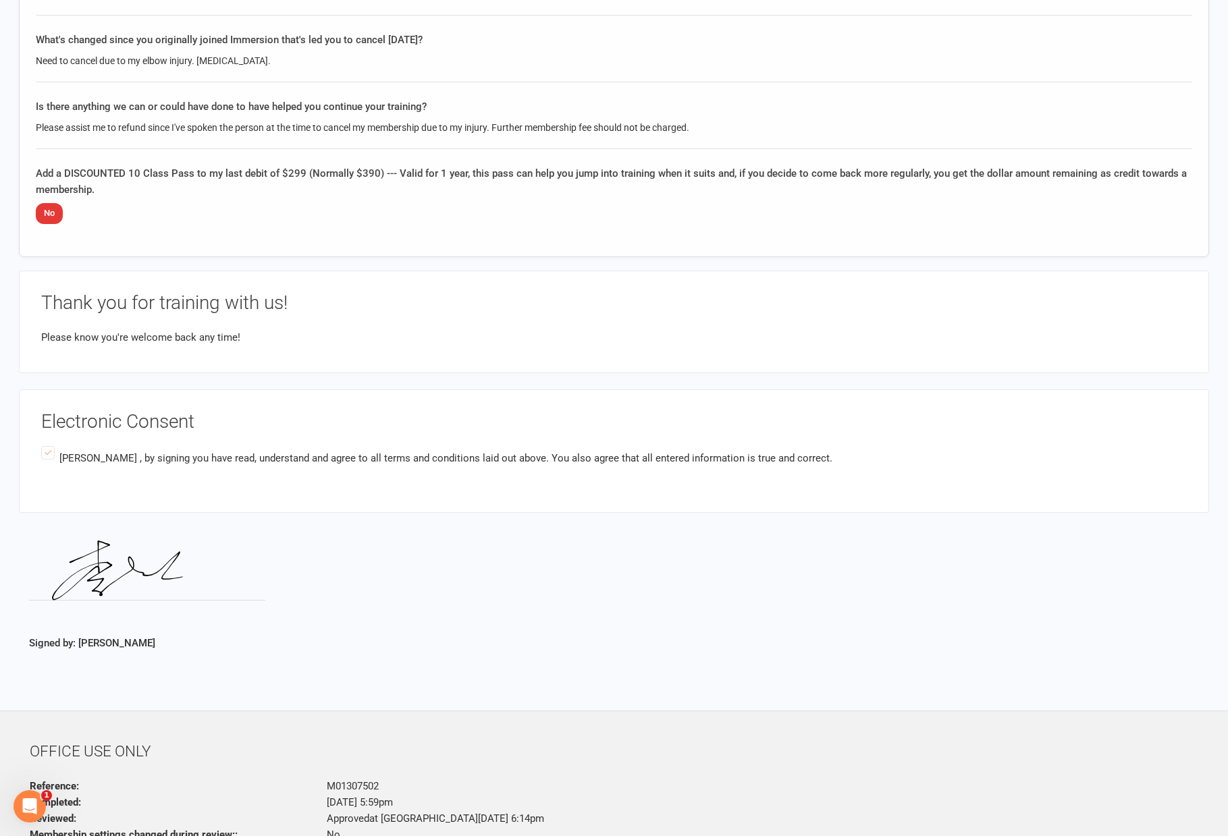
scroll to position [431, 0]
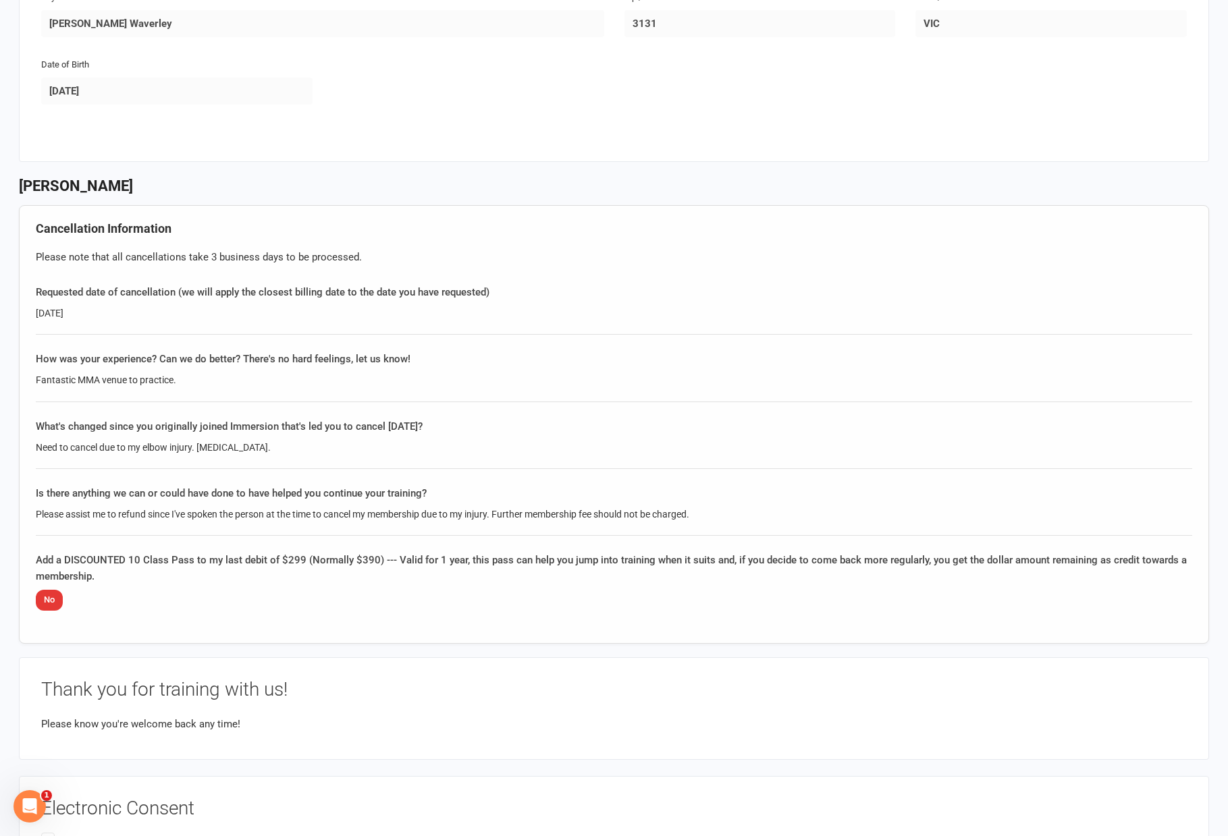
click at [522, 425] on div "What's changed since you originally joined Immersion that's led you to cancel t…" at bounding box center [614, 426] width 1156 height 16
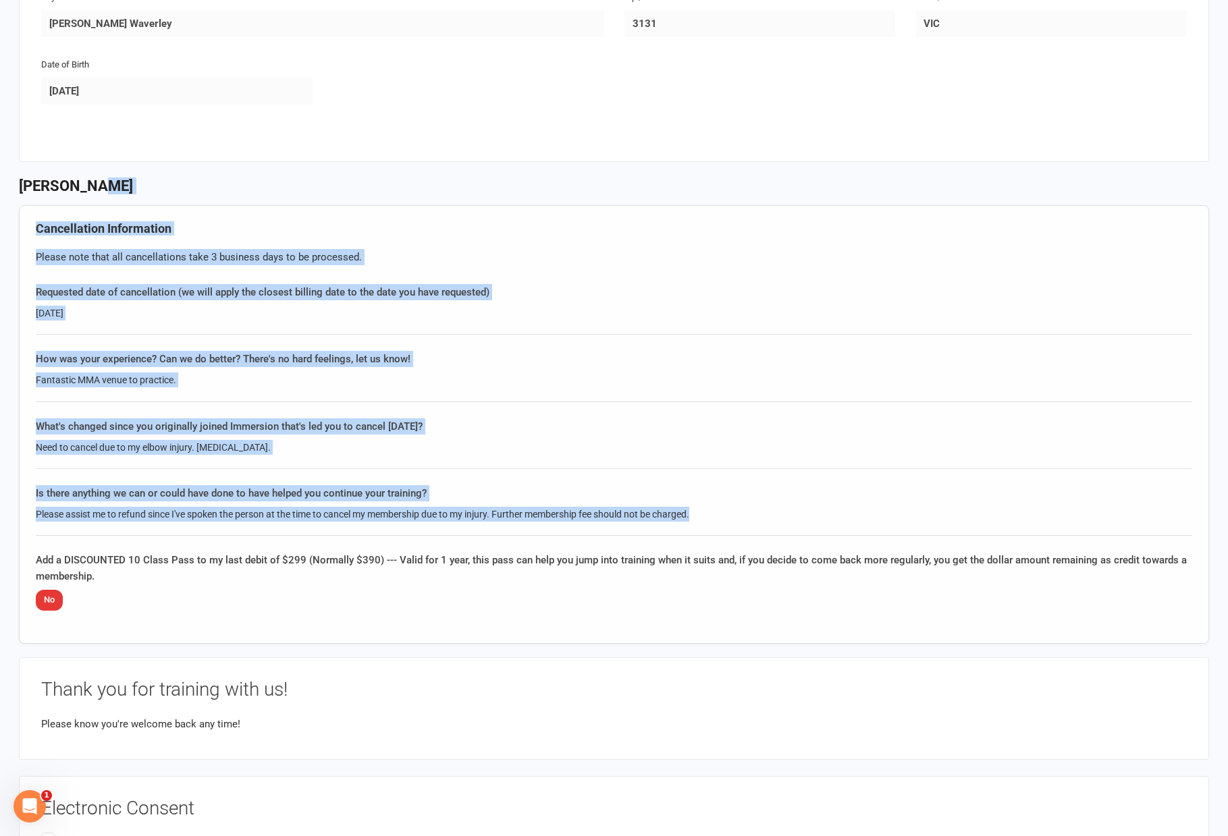
drag, startPoint x: 460, startPoint y: 173, endPoint x: 911, endPoint y: 527, distance: 573.0
click at [889, 526] on div "Immersion MMA Glen Waverley 53791147669 p: 8555 9881 glenwaverley@immersionmma.…" at bounding box center [614, 306] width 1228 height 1474
click at [911, 526] on div "Is there anything we can or could have done to have helped you continue your tr…" at bounding box center [614, 510] width 1156 height 51
drag, startPoint x: 939, startPoint y: 508, endPoint x: 459, endPoint y: 203, distance: 568.3
click at [490, 225] on div "Cancellation Information Please note that all cancellations take 3 business day…" at bounding box center [614, 424] width 1190 height 439
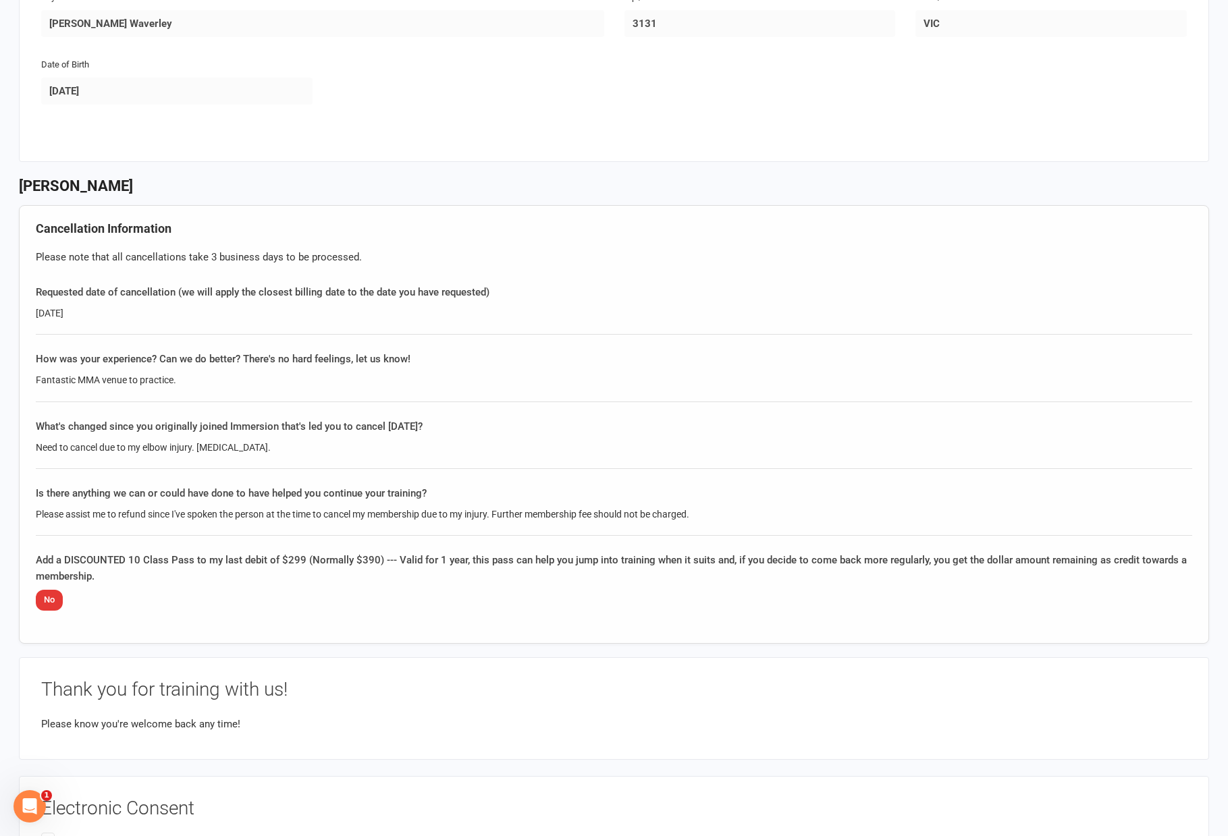
drag, startPoint x: 355, startPoint y: 88, endPoint x: 422, endPoint y: 168, distance: 104.5
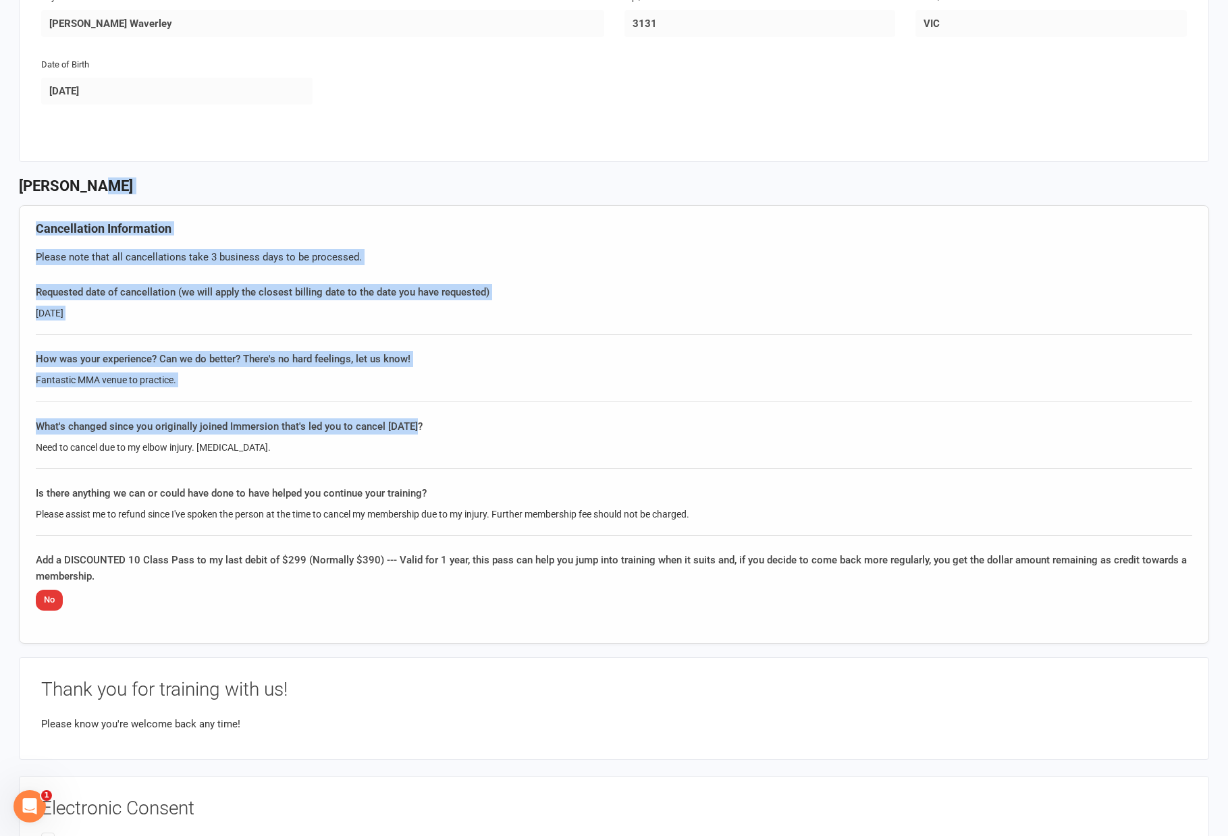
drag, startPoint x: 592, startPoint y: 314, endPoint x: 846, endPoint y: 433, distance: 281.1
click at [782, 420] on div "Immersion MMA Glen Waverley 53791147669 p: 8555 9881 glenwaverley@immersionmma.…" at bounding box center [614, 306] width 1228 height 1474
click at [846, 433] on div "What's changed since you originally joined Immersion that's led you to cancel t…" at bounding box center [614, 426] width 1156 height 16
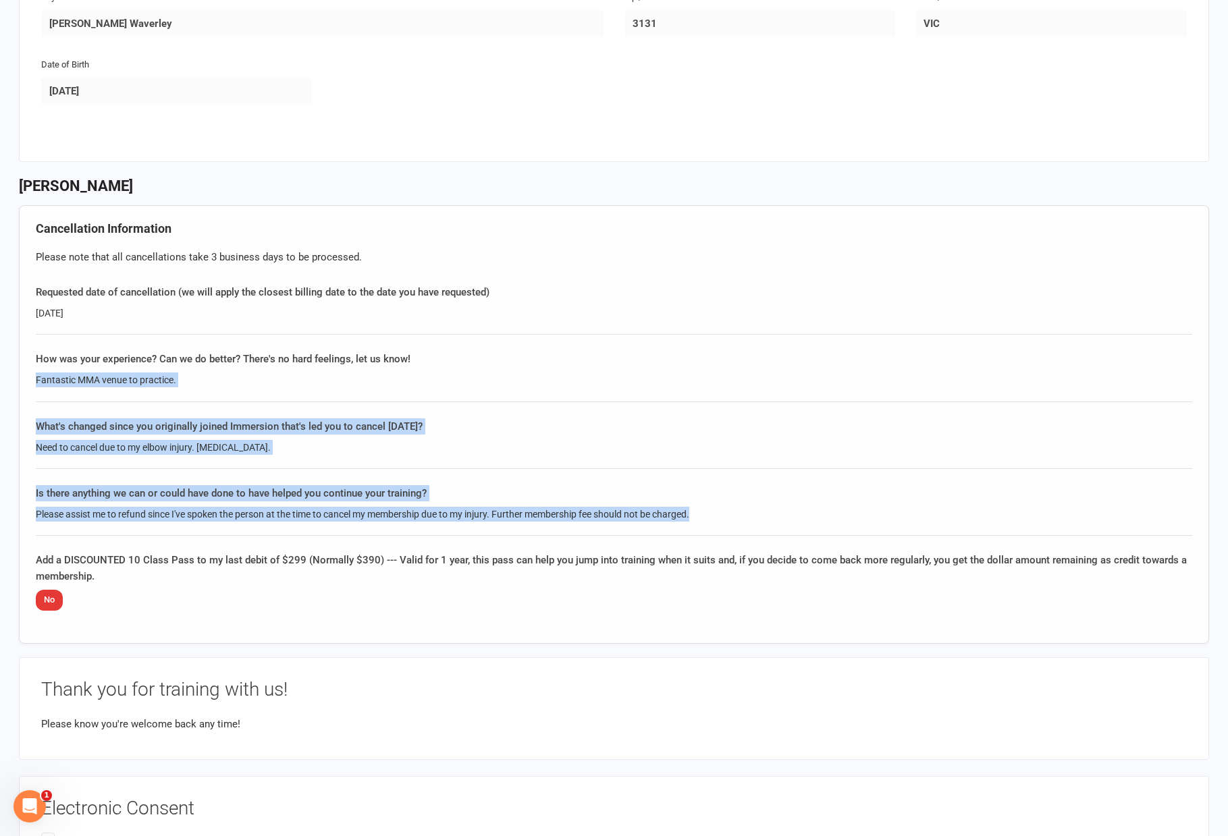
drag, startPoint x: 856, startPoint y: 469, endPoint x: 346, endPoint y: 275, distance: 545.2
click at [485, 323] on div "Cancellation Information Please note that all cancellations take 3 business day…" at bounding box center [614, 424] width 1190 height 439
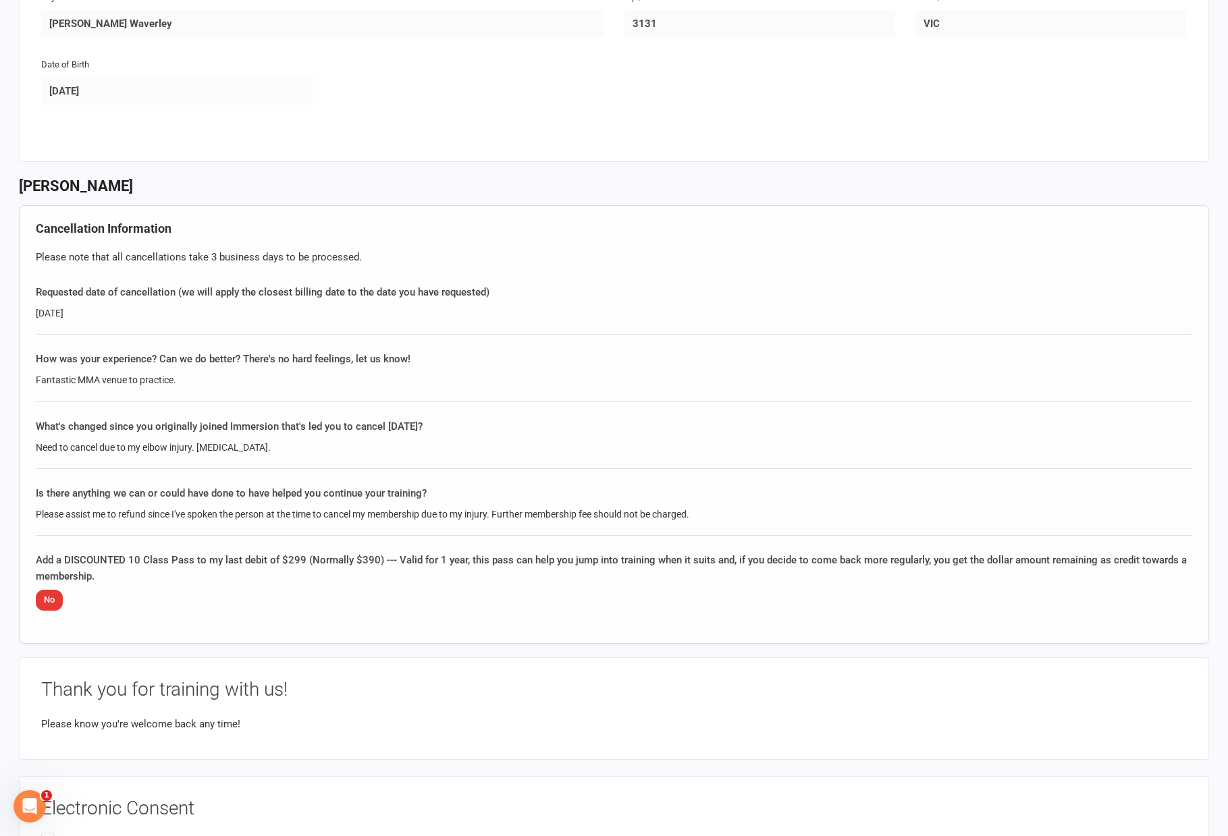
click at [338, 273] on div "Cancellation Information Please note that all cancellations take 3 business day…" at bounding box center [614, 424] width 1190 height 439
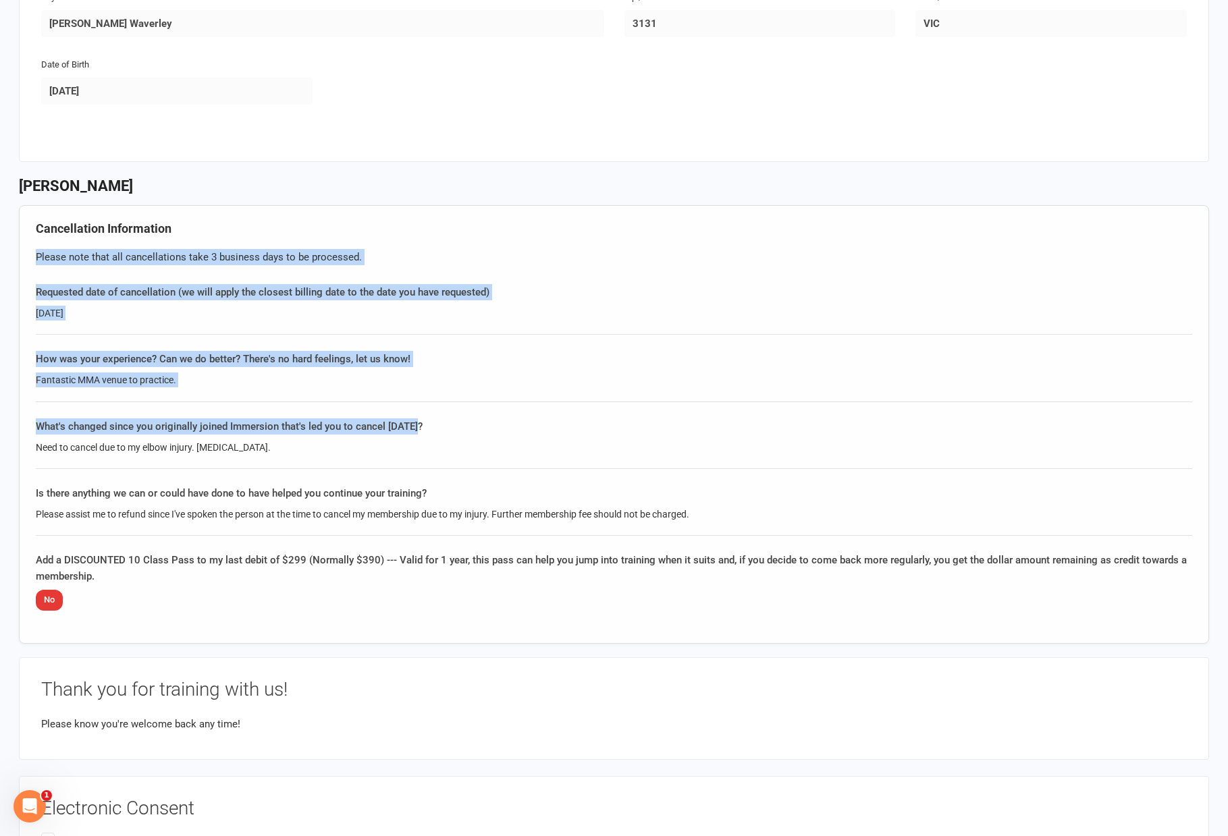
drag, startPoint x: 336, startPoint y: 208, endPoint x: 741, endPoint y: 426, distance: 459.9
click at [709, 420] on div "Emerson Li Cancellation Information Please note that all cancellations take 3 b…" at bounding box center [614, 417] width 1190 height 479
click at [744, 426] on div "What's changed since you originally joined Immersion that's led you to cancel t…" at bounding box center [614, 426] width 1156 height 16
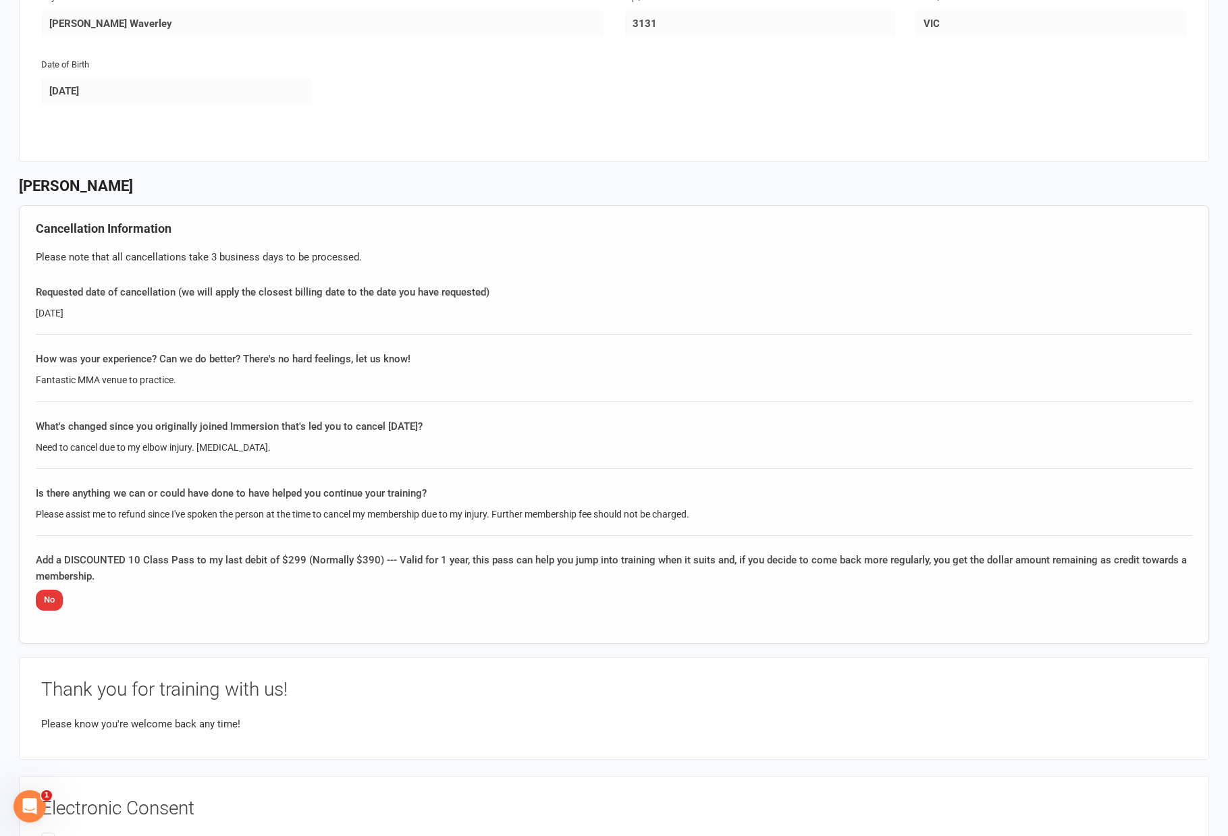
drag, startPoint x: 895, startPoint y: 504, endPoint x: 271, endPoint y: 265, distance: 667.9
click at [304, 275] on div "Cancellation Information Please note that all cancellations take 3 business day…" at bounding box center [614, 424] width 1190 height 439
click at [250, 257] on div "Please note that all cancellations take 3 business days to be processed." at bounding box center [614, 257] width 1156 height 16
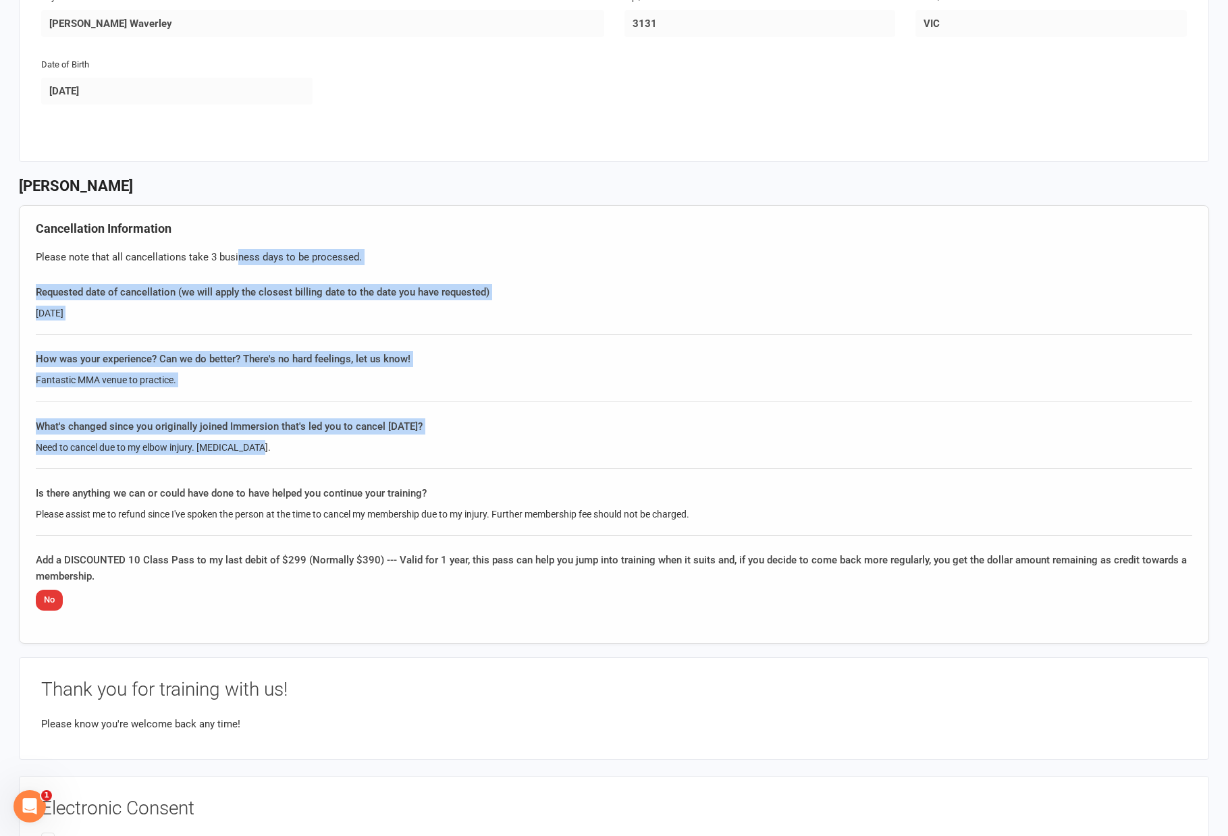
drag, startPoint x: 235, startPoint y: 236, endPoint x: 701, endPoint y: 456, distance: 515.1
click at [686, 454] on div "Cancellation Information Please note that all cancellations take 3 business day…" at bounding box center [614, 424] width 1190 height 439
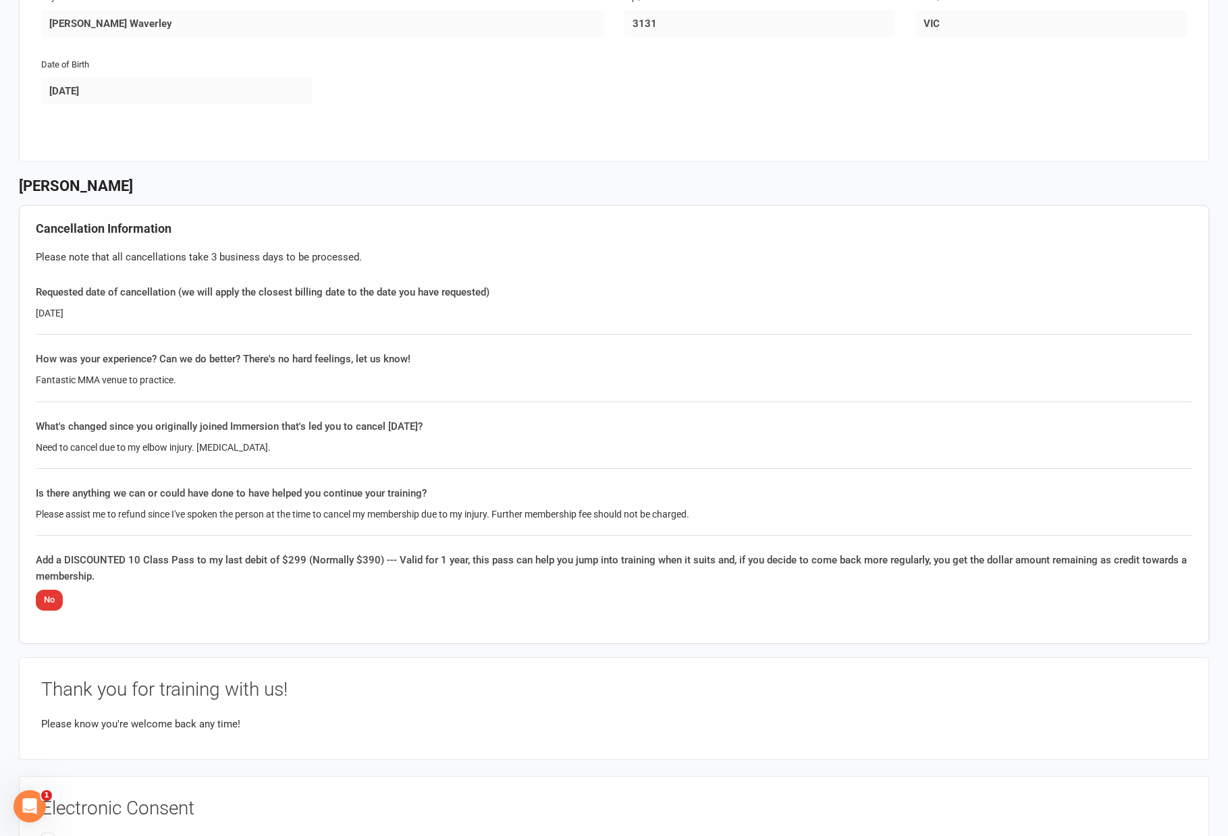
drag, startPoint x: 707, startPoint y: 458, endPoint x: 848, endPoint y: 524, distance: 156.1
click at [711, 459] on div "What's changed since you originally joined Immersion that's led you to cancel t…" at bounding box center [614, 443] width 1156 height 51
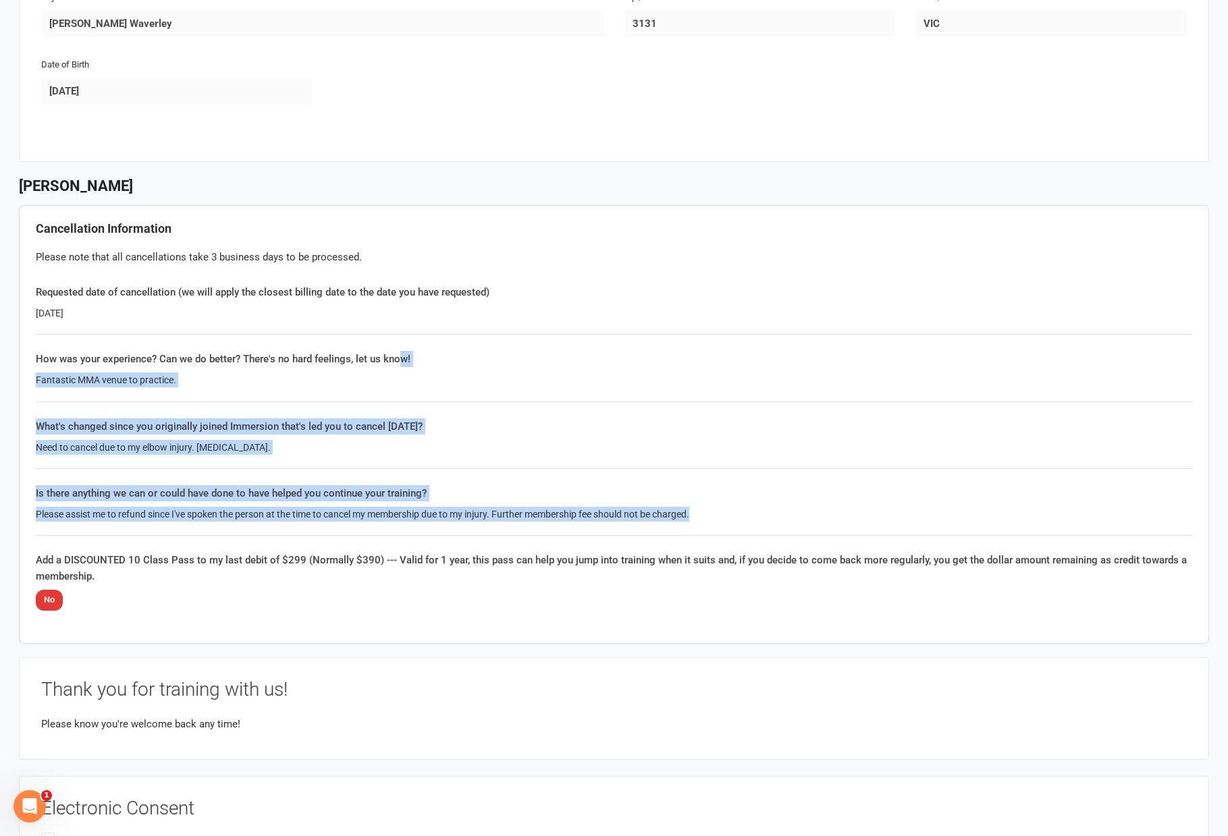
drag, startPoint x: 848, startPoint y: 524, endPoint x: 291, endPoint y: 313, distance: 595.8
click at [369, 338] on div "Cancellation Information Please note that all cancellations take 3 business day…" at bounding box center [614, 424] width 1190 height 439
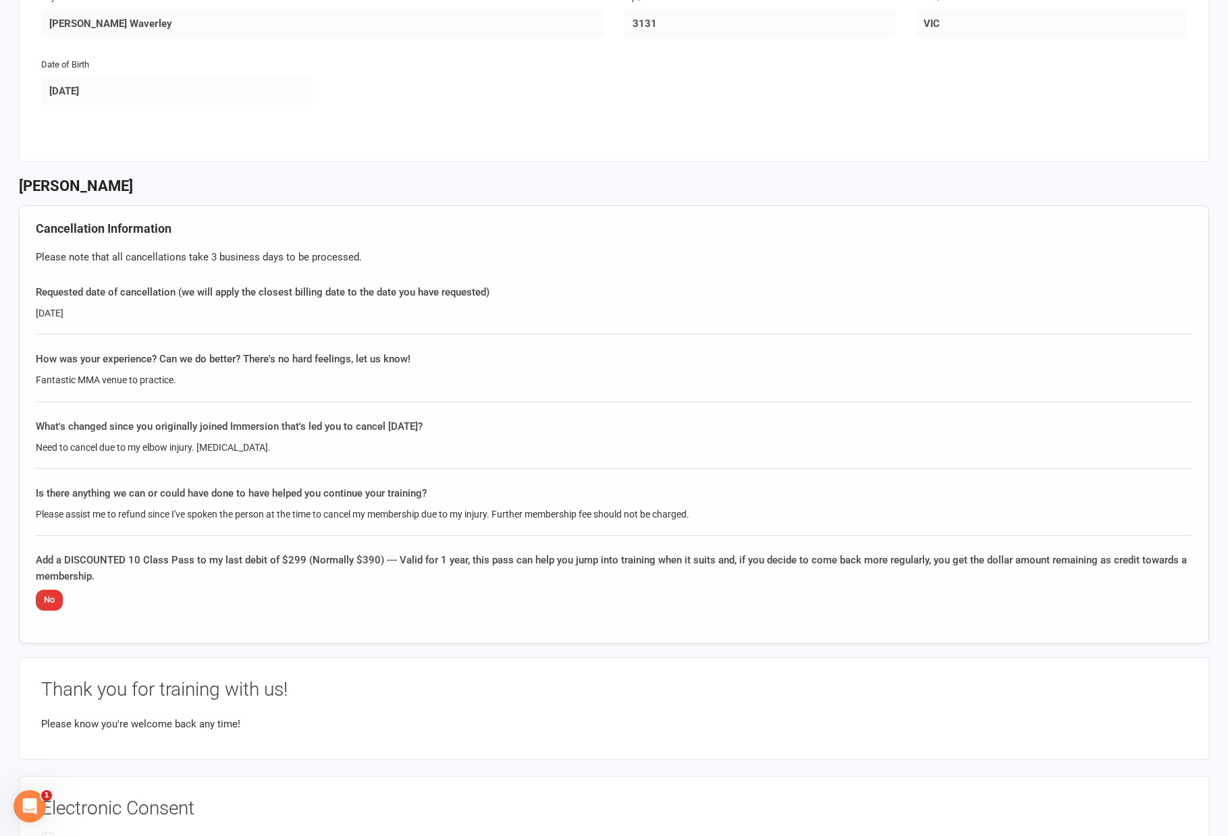
click at [291, 313] on div "10-Feb-2025" at bounding box center [614, 313] width 1156 height 15
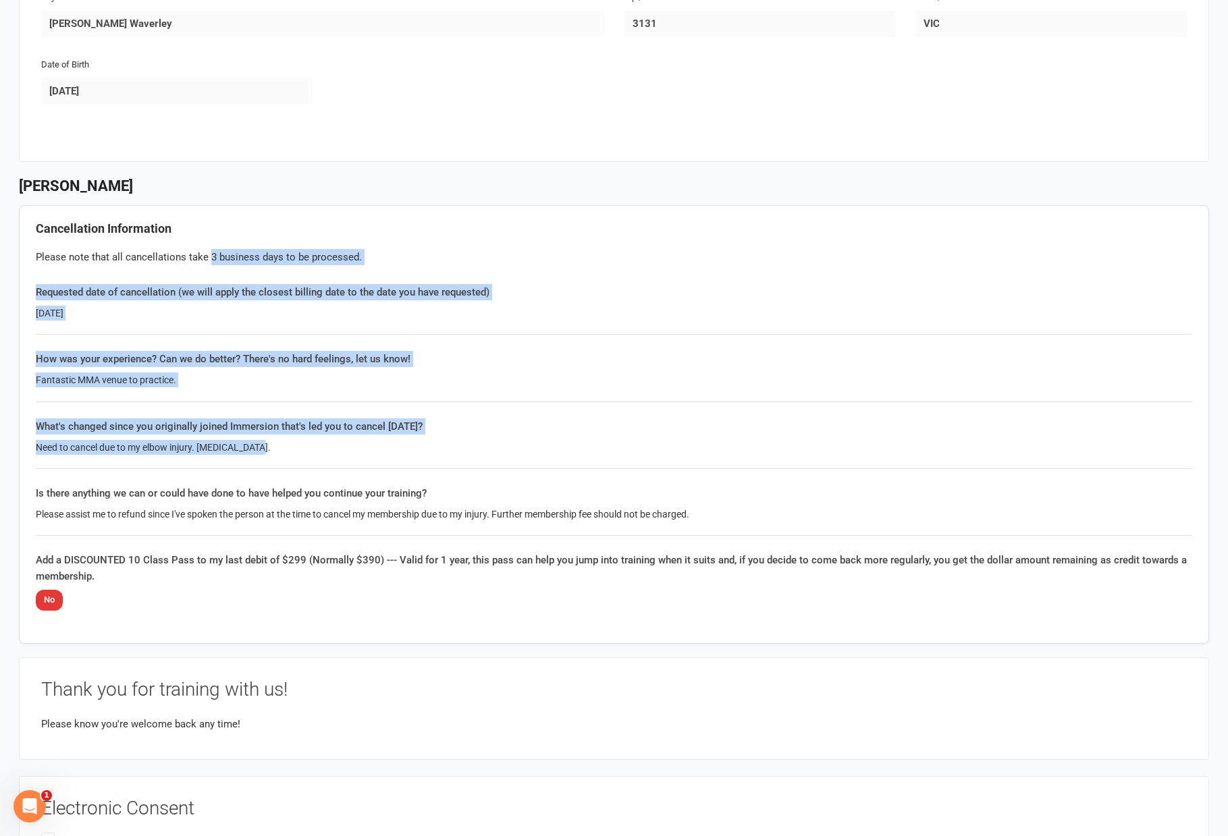
drag, startPoint x: 211, startPoint y: 244, endPoint x: 668, endPoint y: 464, distance: 506.6
click at [615, 449] on div "Cancellation Information Please note that all cancellations take 3 business day…" at bounding box center [614, 424] width 1190 height 439
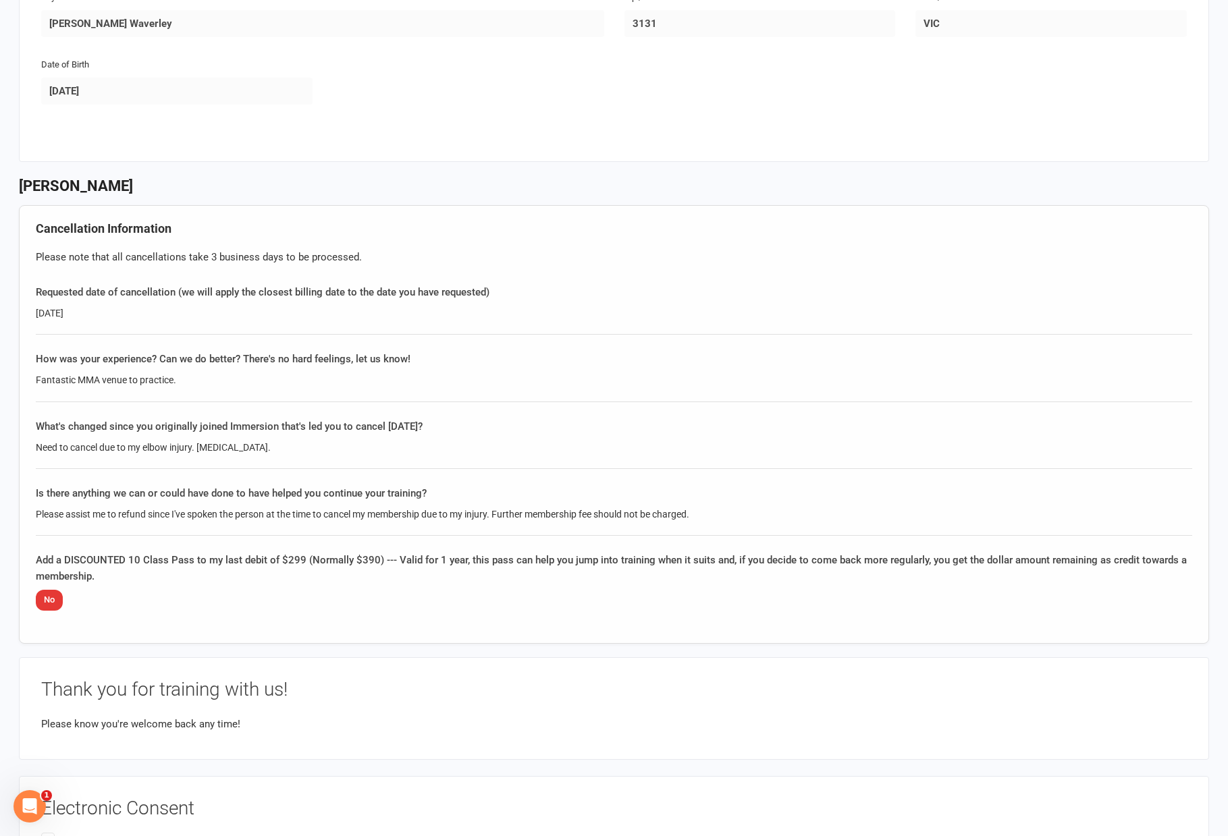
drag, startPoint x: 668, startPoint y: 464, endPoint x: 811, endPoint y: 518, distance: 153.3
click at [676, 466] on div "What's changed since you originally joined Immersion that's led you to cancel t…" at bounding box center [614, 443] width 1156 height 51
drag, startPoint x: 793, startPoint y: 509, endPoint x: 260, endPoint y: 273, distance: 582.9
click at [349, 303] on div "Cancellation Information Please note that all cancellations take 3 business day…" at bounding box center [614, 424] width 1190 height 439
click at [260, 273] on div "Cancellation Information Please note that all cancellations take 3 business day…" at bounding box center [614, 424] width 1190 height 439
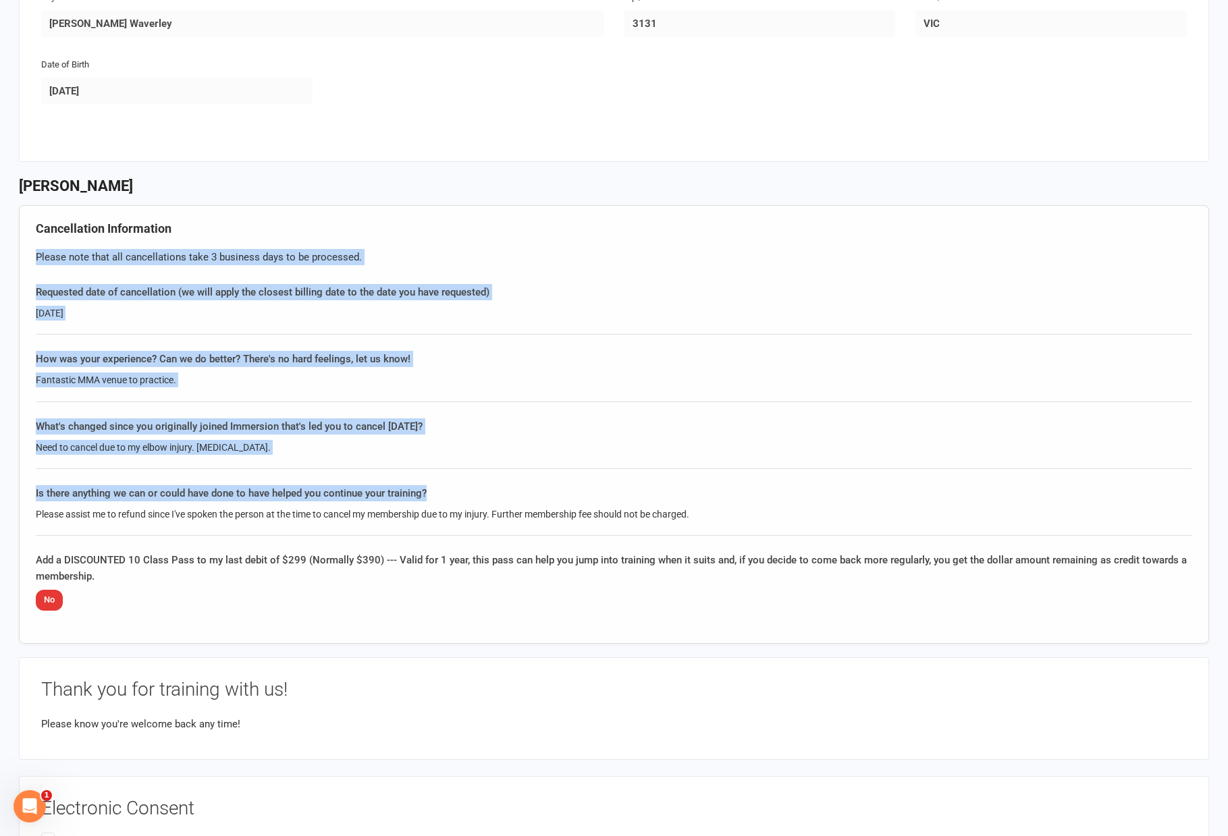
drag, startPoint x: 173, startPoint y: 214, endPoint x: 697, endPoint y: 477, distance: 586.5
click at [688, 475] on div "Cancellation Information Please note that all cancellations take 3 business day…" at bounding box center [614, 424] width 1190 height 439
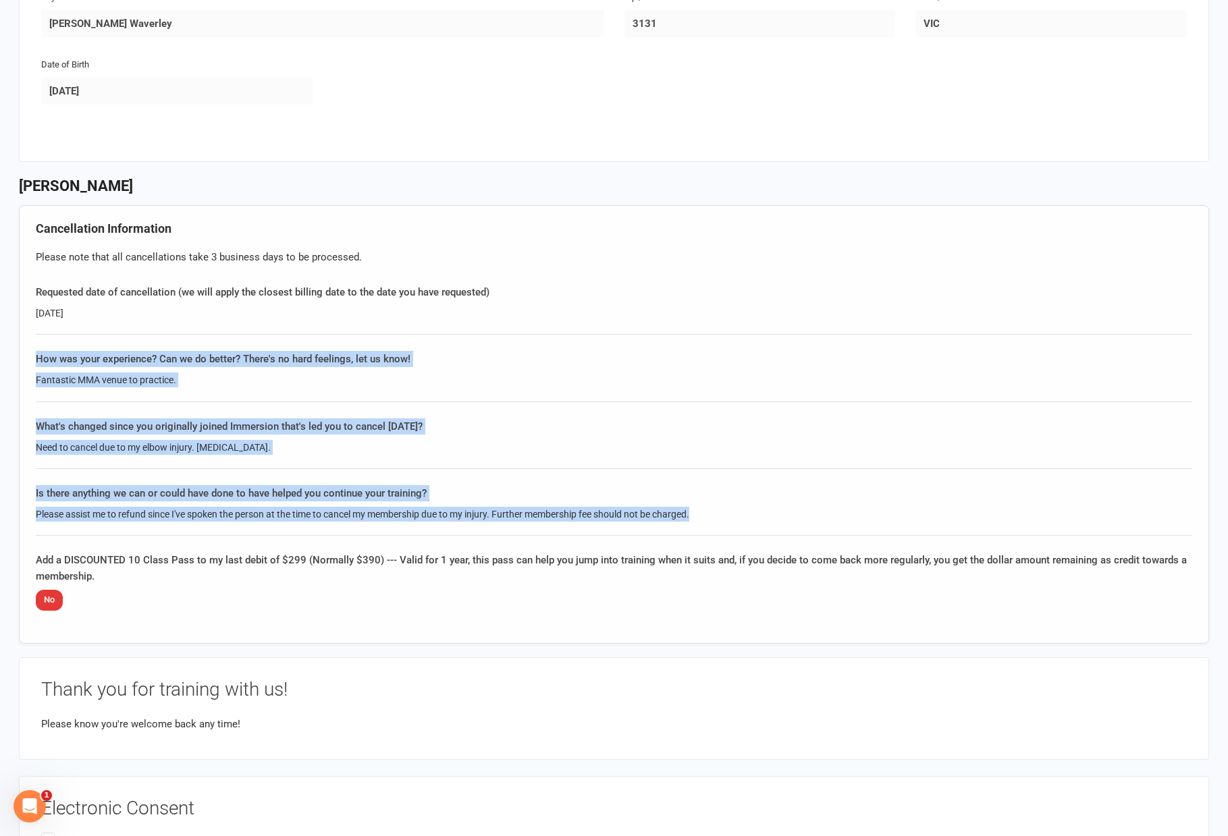
drag, startPoint x: 876, startPoint y: 533, endPoint x: 261, endPoint y: 288, distance: 661.9
click at [341, 317] on div "Cancellation Information Please note that all cancellations take 3 business day…" at bounding box center [614, 424] width 1190 height 439
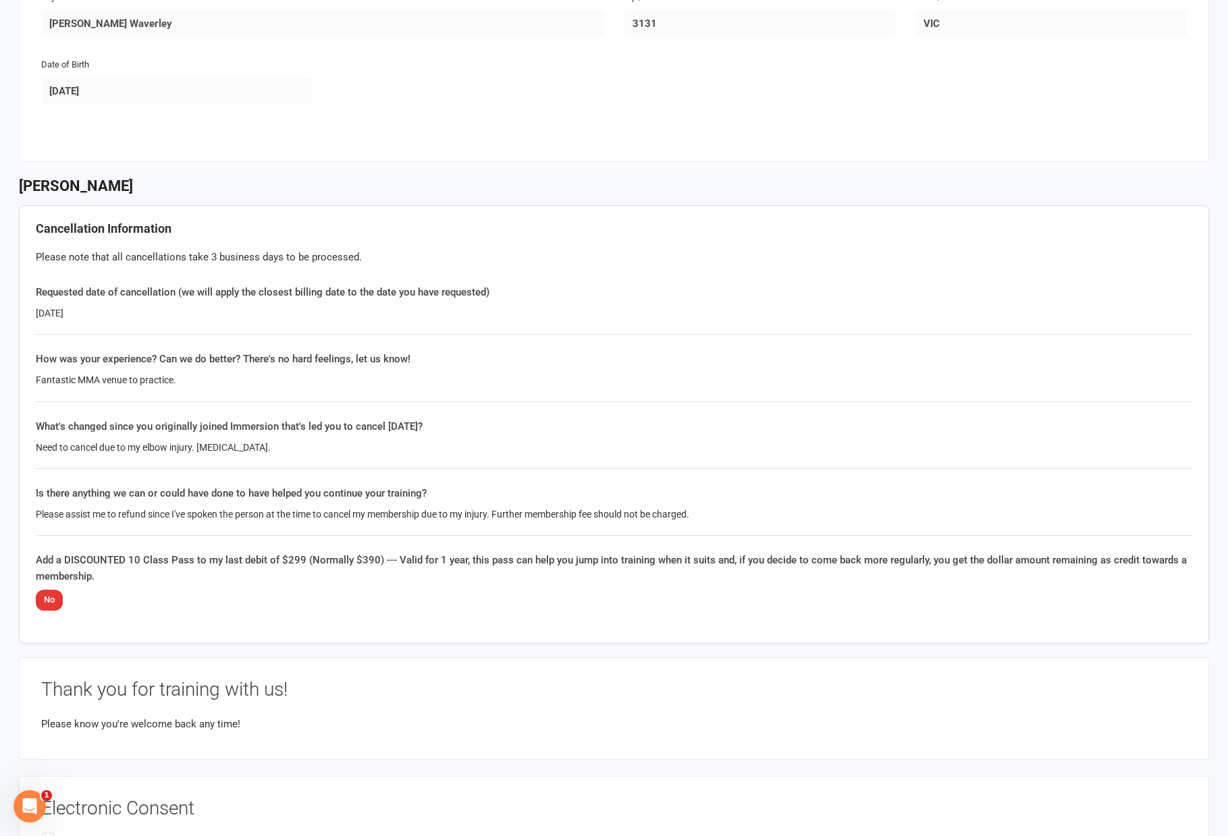
drag, startPoint x: 261, startPoint y: 288, endPoint x: 236, endPoint y: 278, distance: 27.3
click at [261, 287] on div "Requested date of cancellation (we will apply the closest billing date to the d…" at bounding box center [614, 292] width 1156 height 16
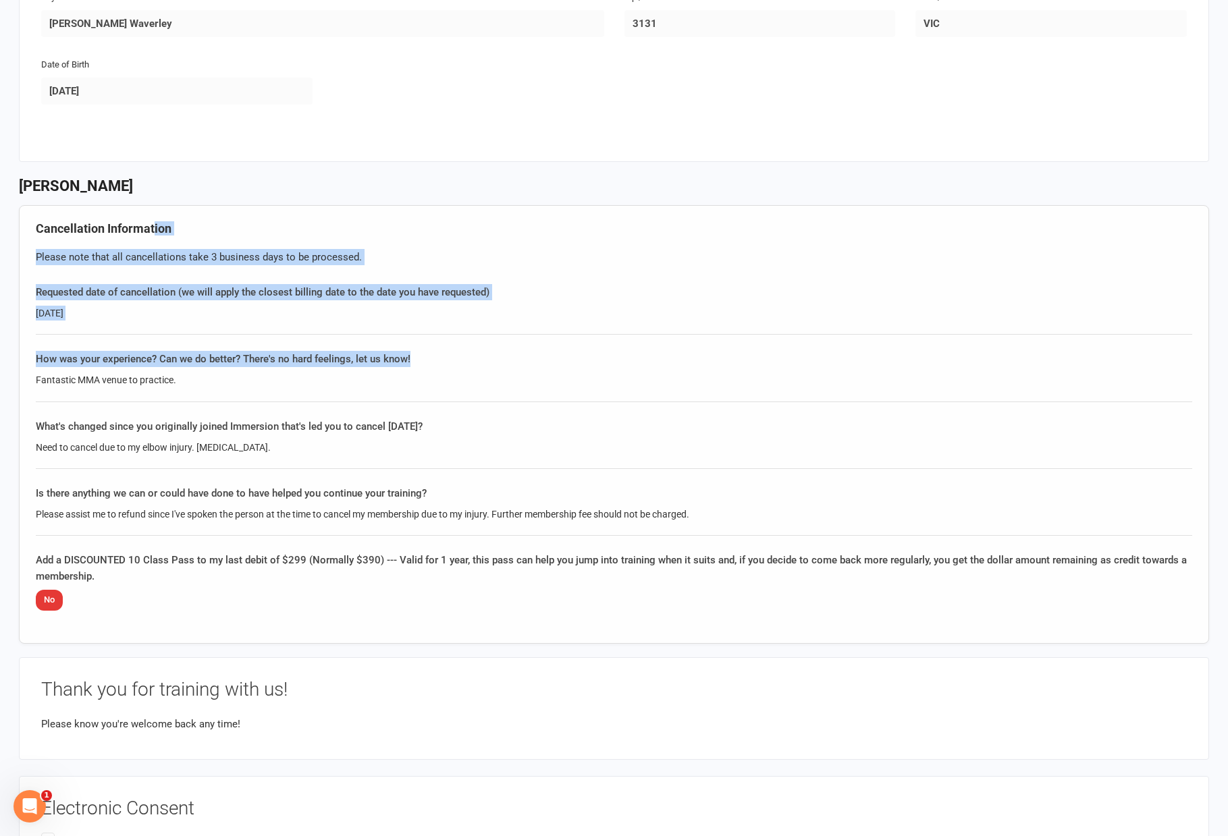
drag, startPoint x: 155, startPoint y: 227, endPoint x: 484, endPoint y: 373, distance: 359.6
click at [484, 373] on div "Cancellation Information Please note that all cancellations take 3 business day…" at bounding box center [614, 424] width 1190 height 439
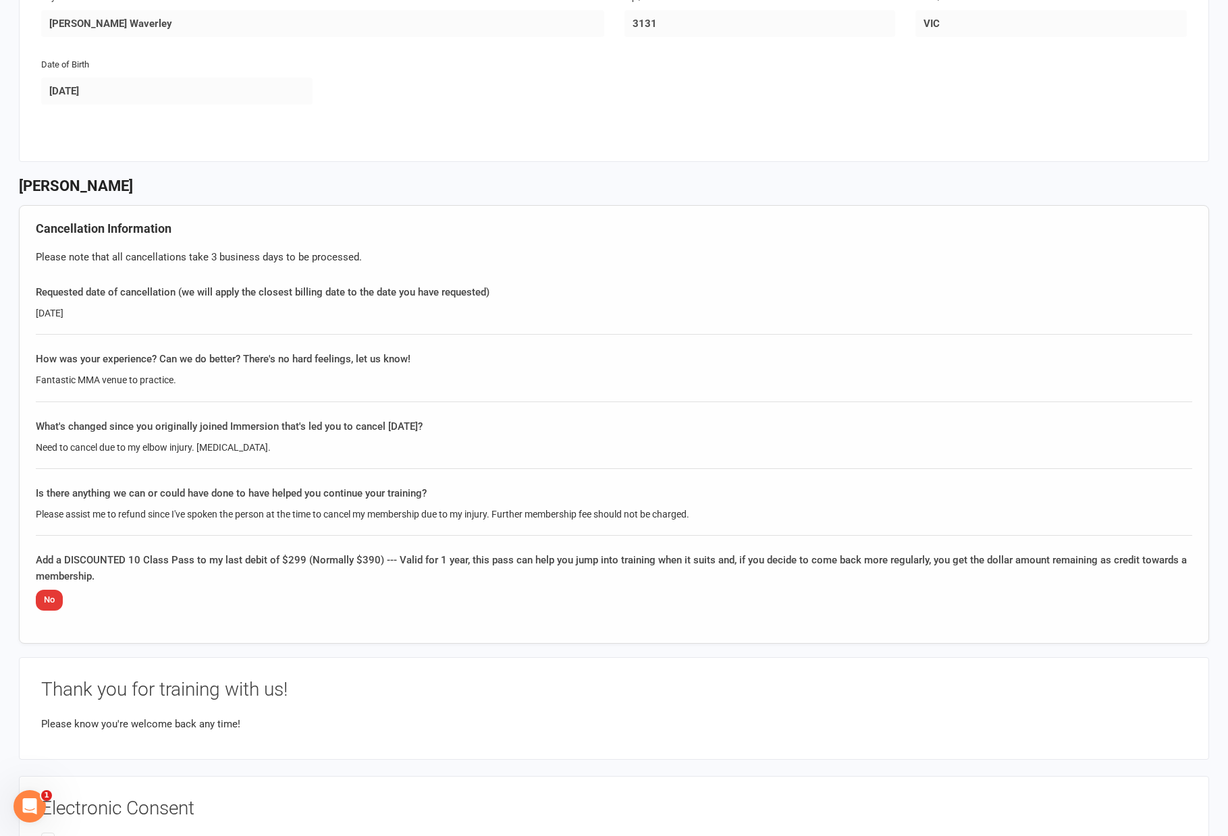
click at [566, 403] on div "Cancellation Information Please note that all cancellations take 3 business day…" at bounding box center [614, 424] width 1190 height 439
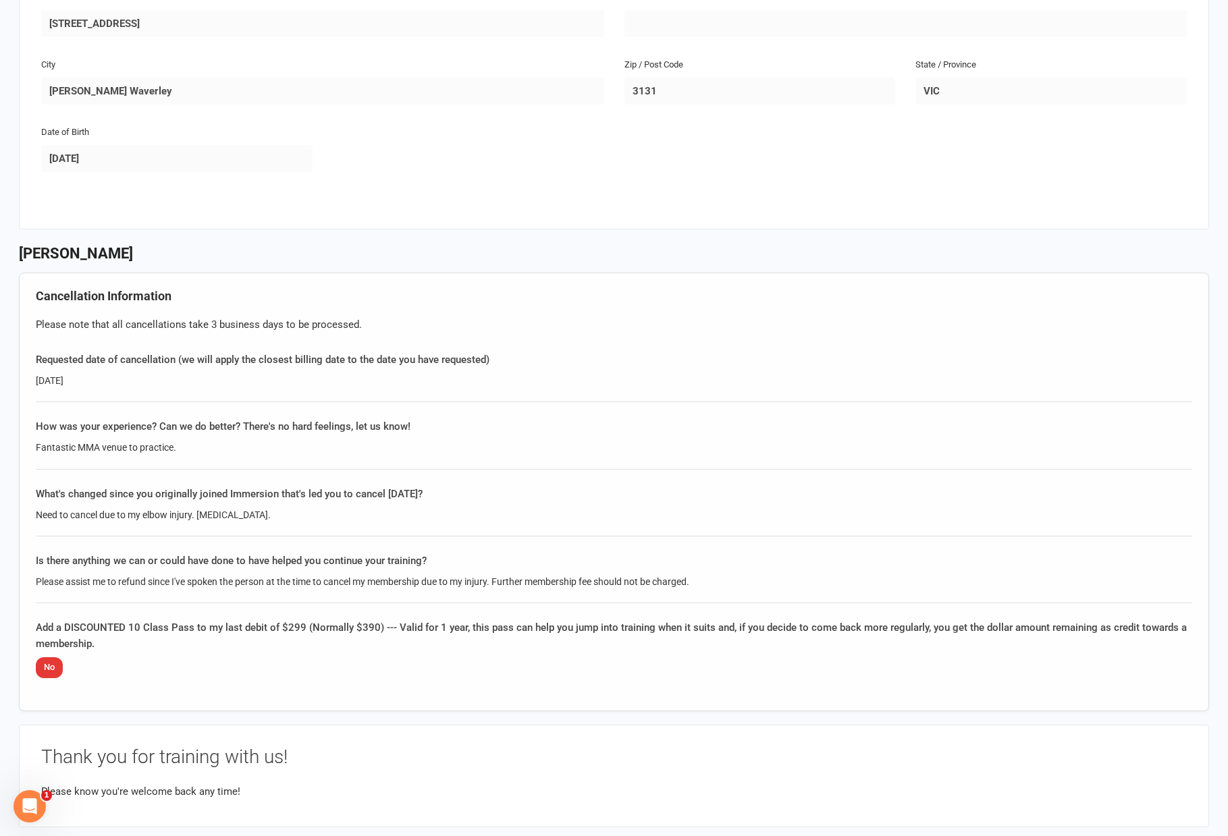
click at [709, 436] on div "How was your experience? Can we do better? There's no hard feelings, let us kno…" at bounding box center [614, 443] width 1156 height 51
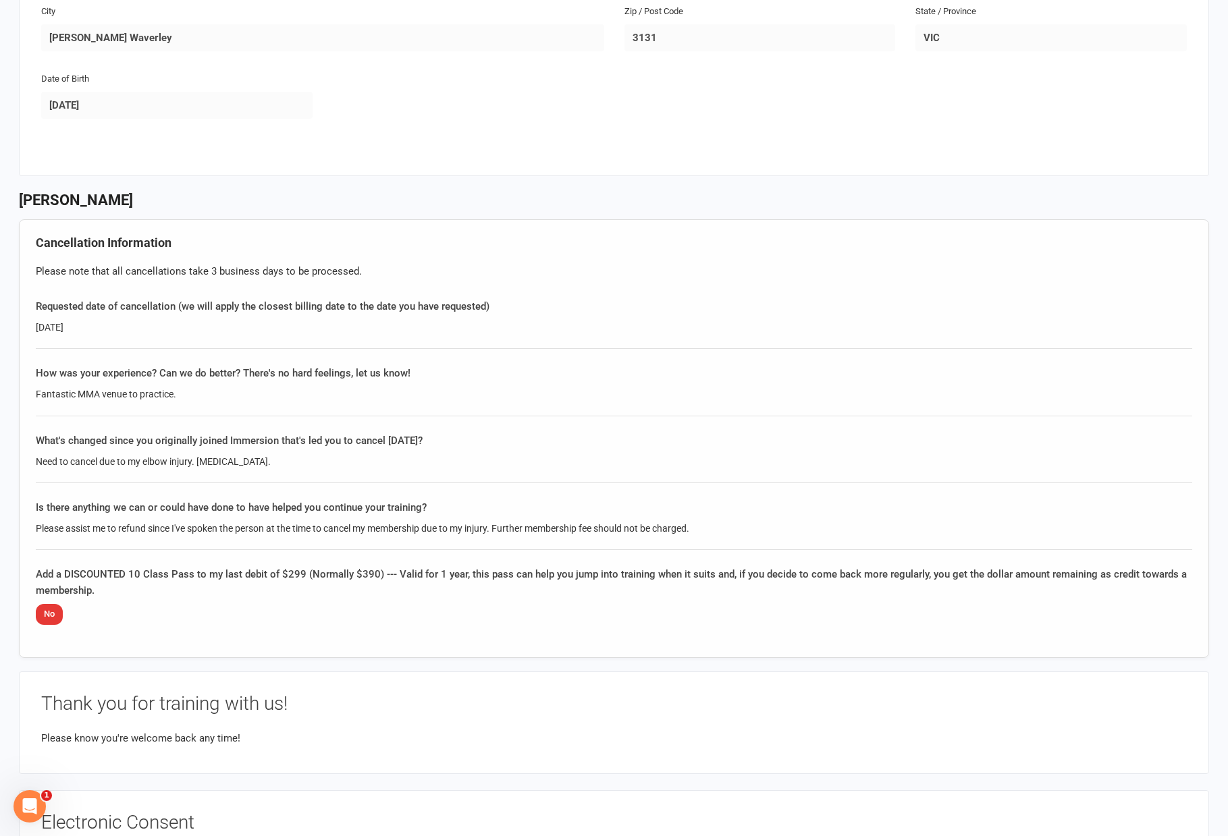
scroll to position [405, 0]
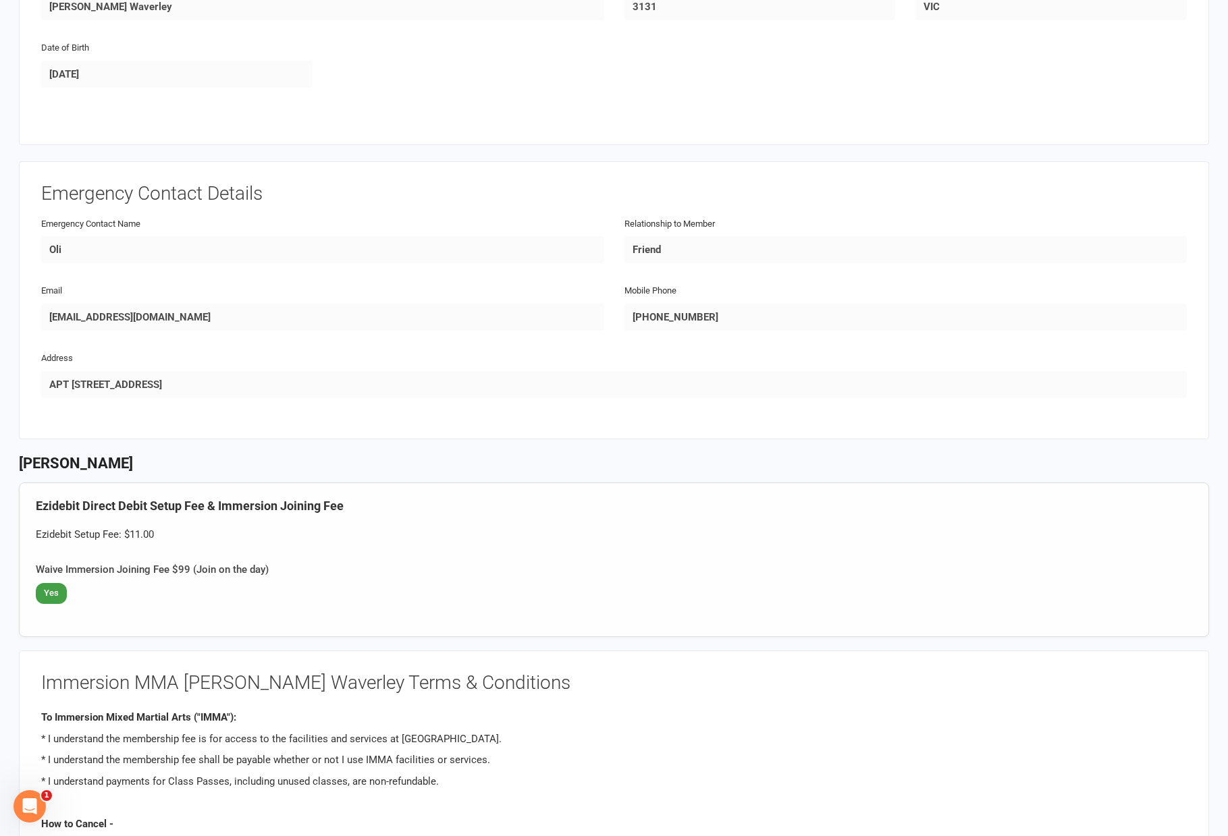
scroll to position [405, 0]
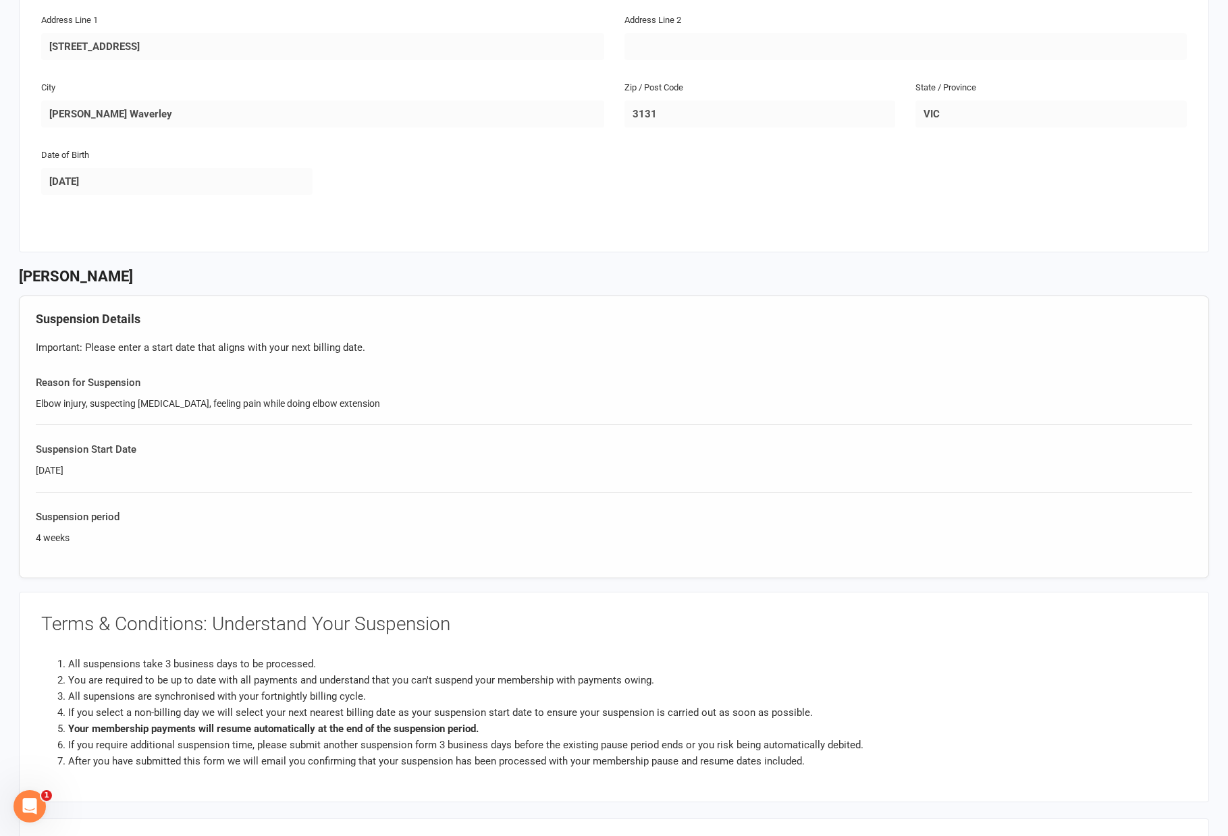
scroll to position [337, 0]
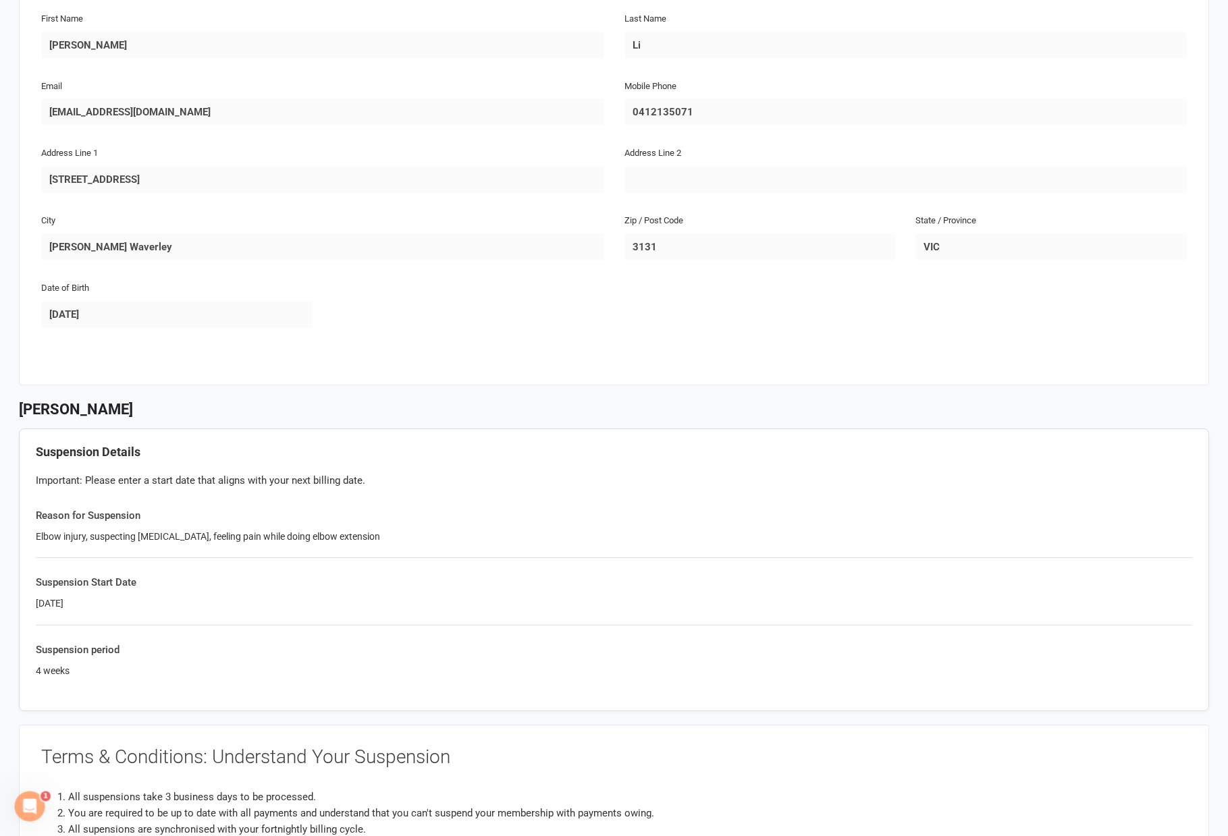
scroll to position [202, 0]
